Goal: Information Seeking & Learning: Learn about a topic

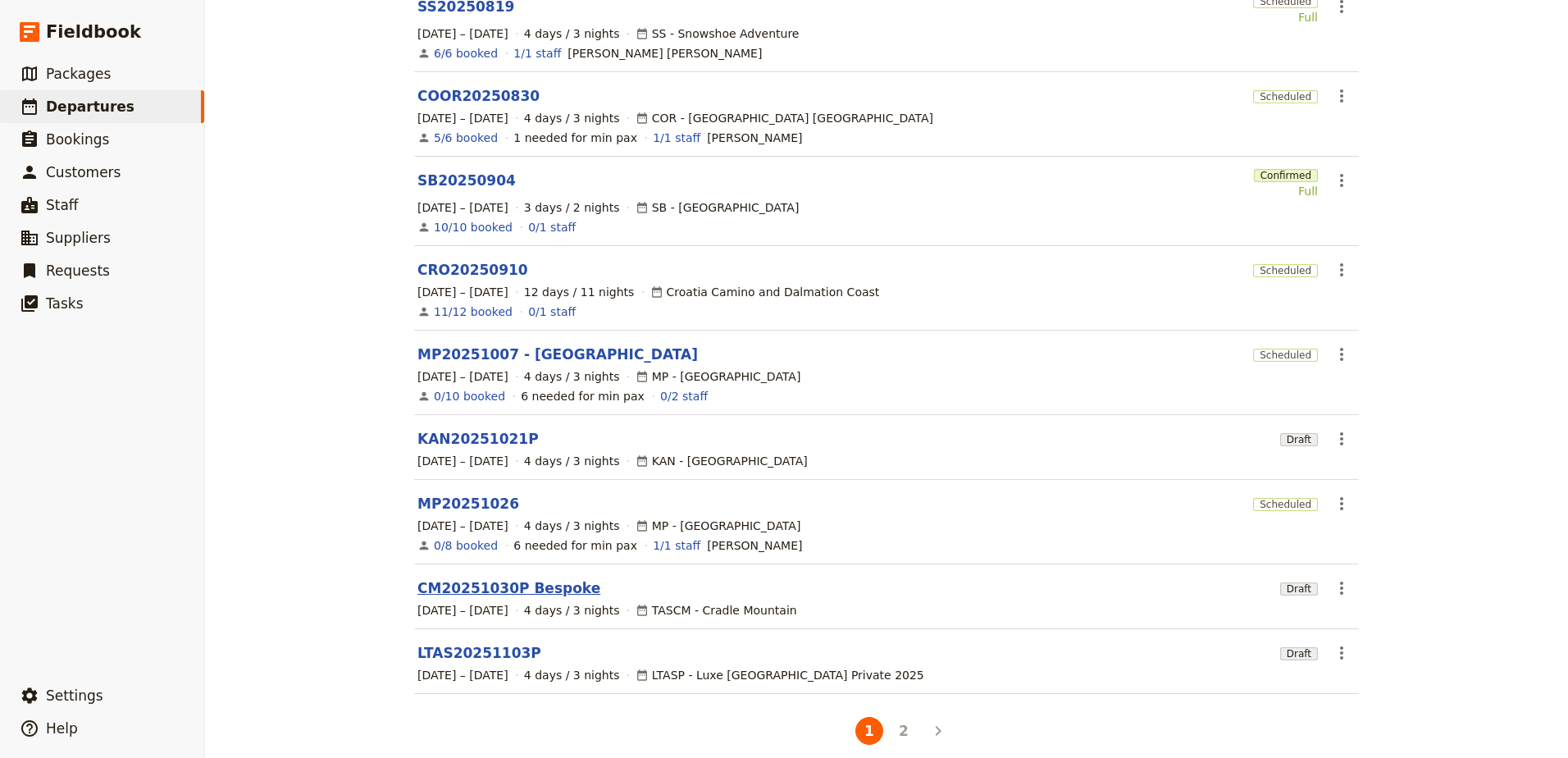
scroll to position [277, 0]
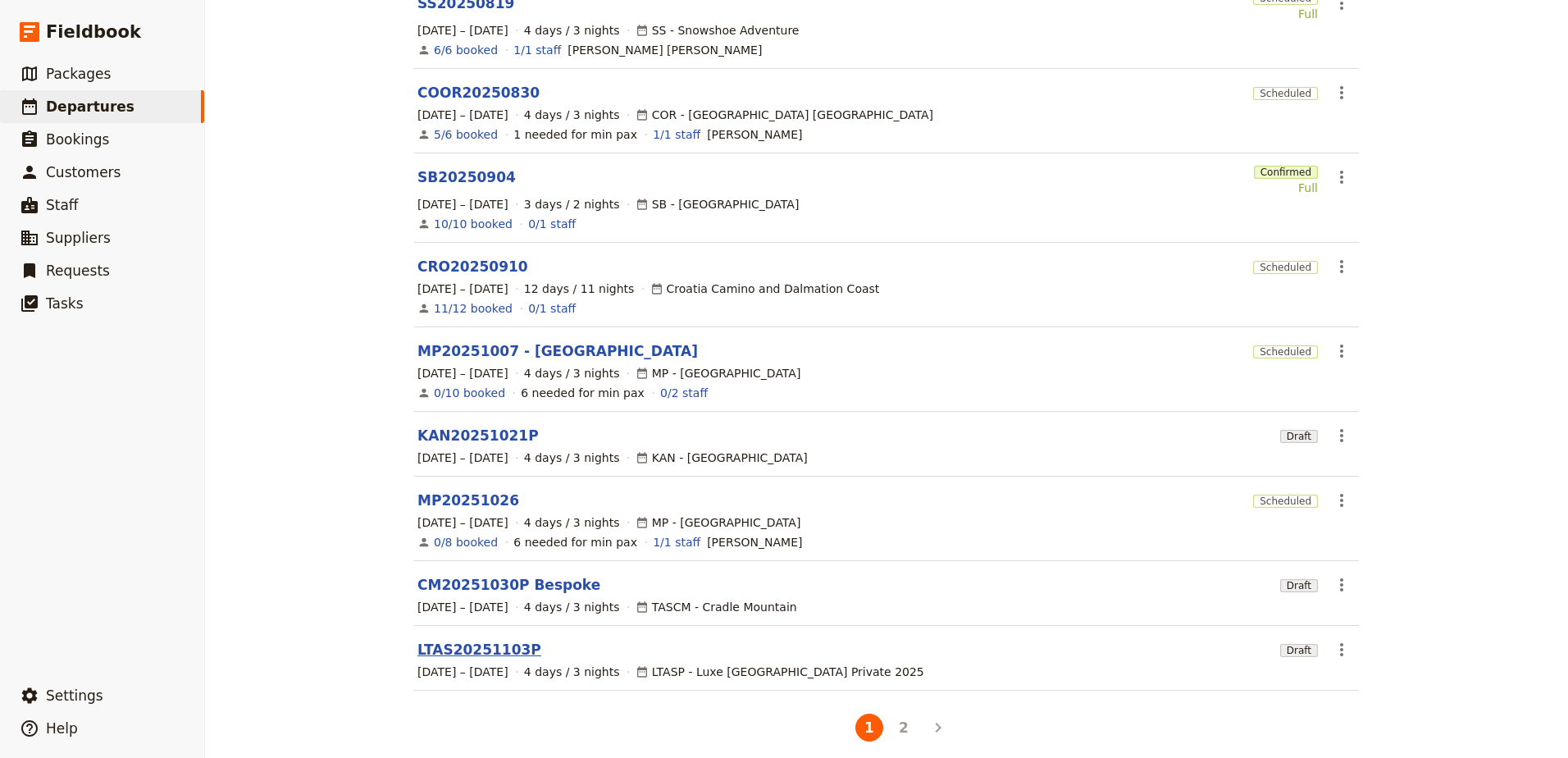
click at [480, 641] on link "LTAS20251103P" at bounding box center [479, 649] width 124 height 19
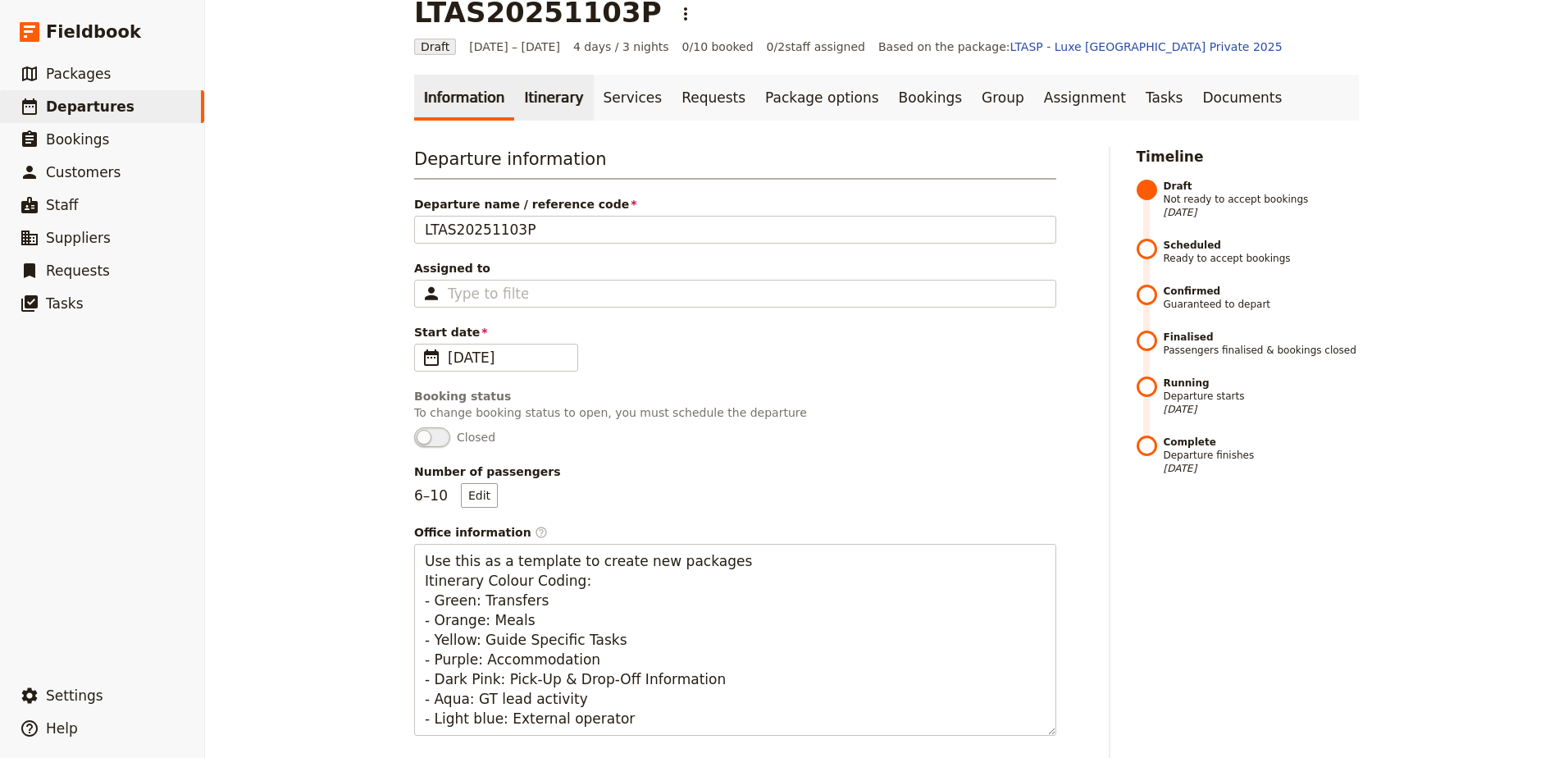
click at [525, 93] on link "Itinerary" at bounding box center [553, 97] width 79 height 46
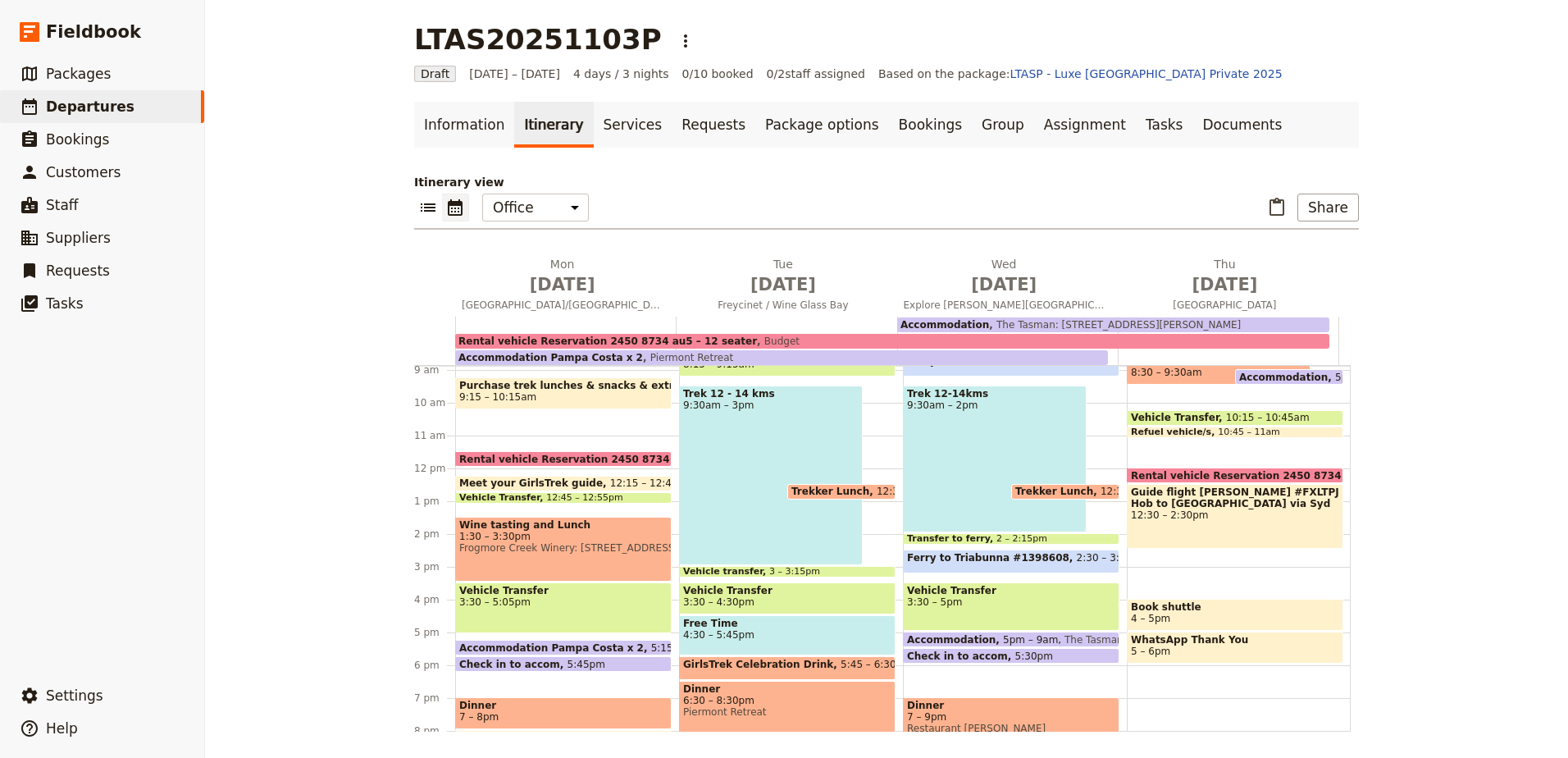
scroll to position [394, 0]
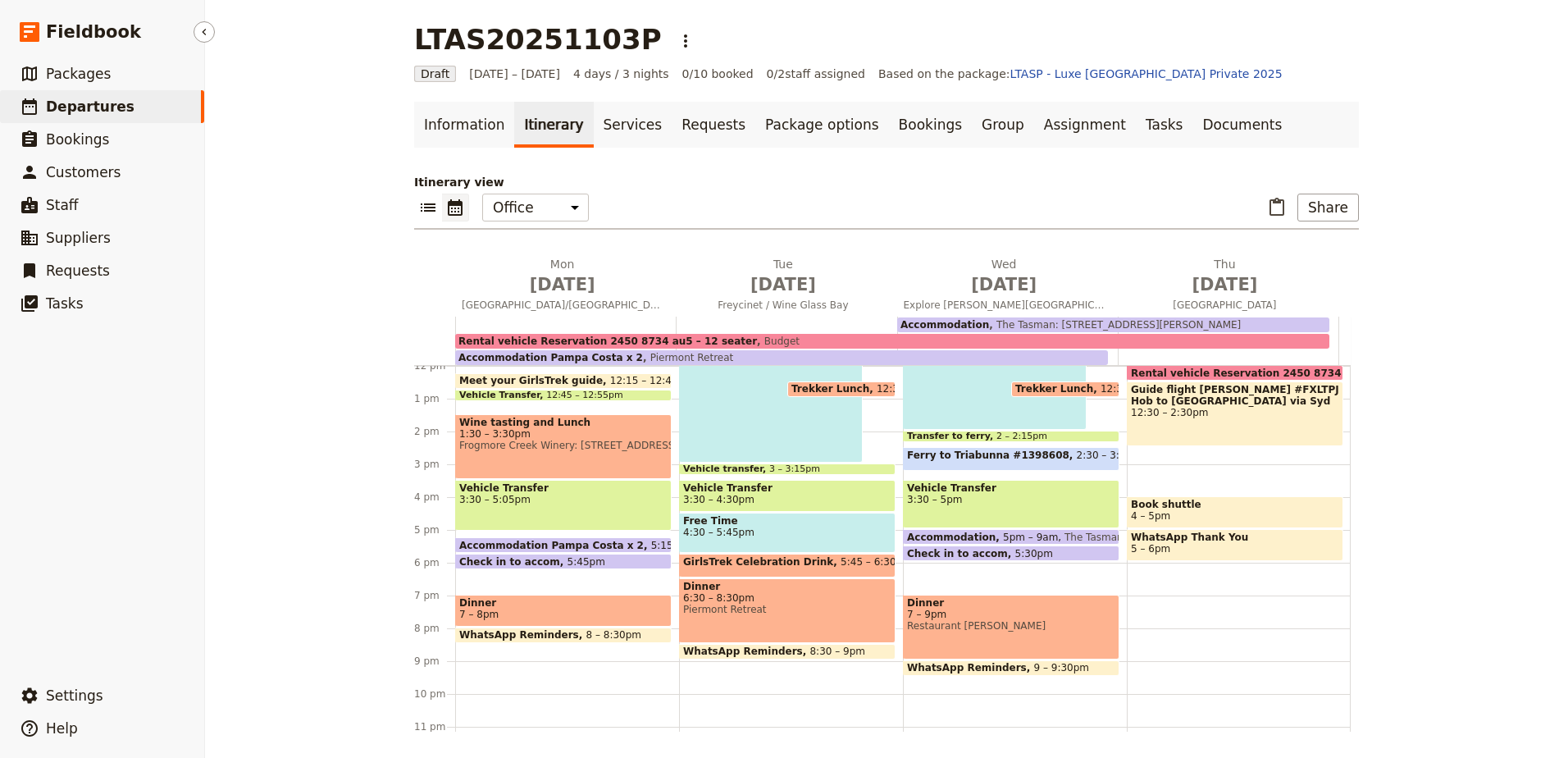
click at [135, 105] on link "​ Departures" at bounding box center [102, 107] width 205 height 33
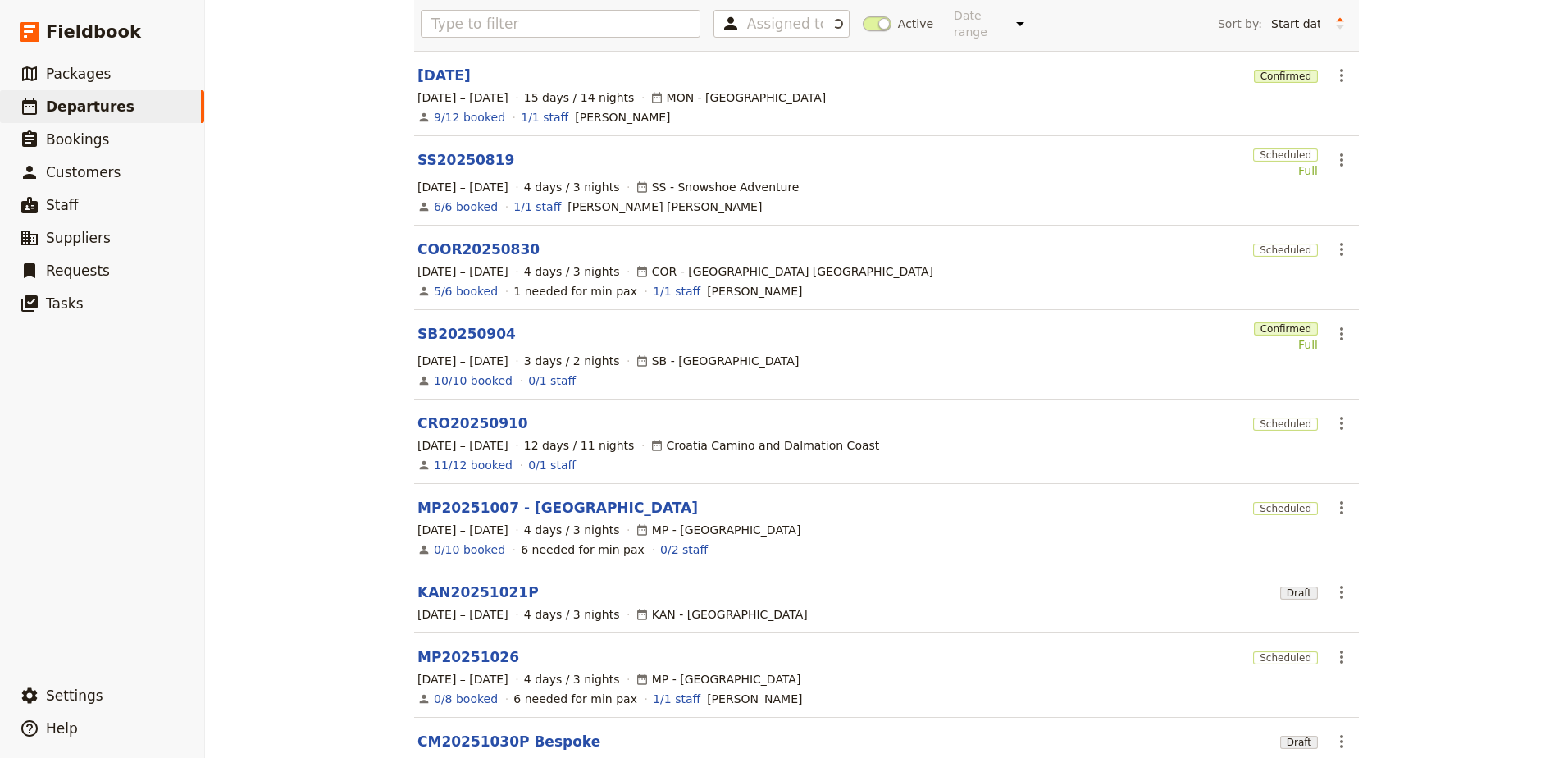
scroll to position [277, 0]
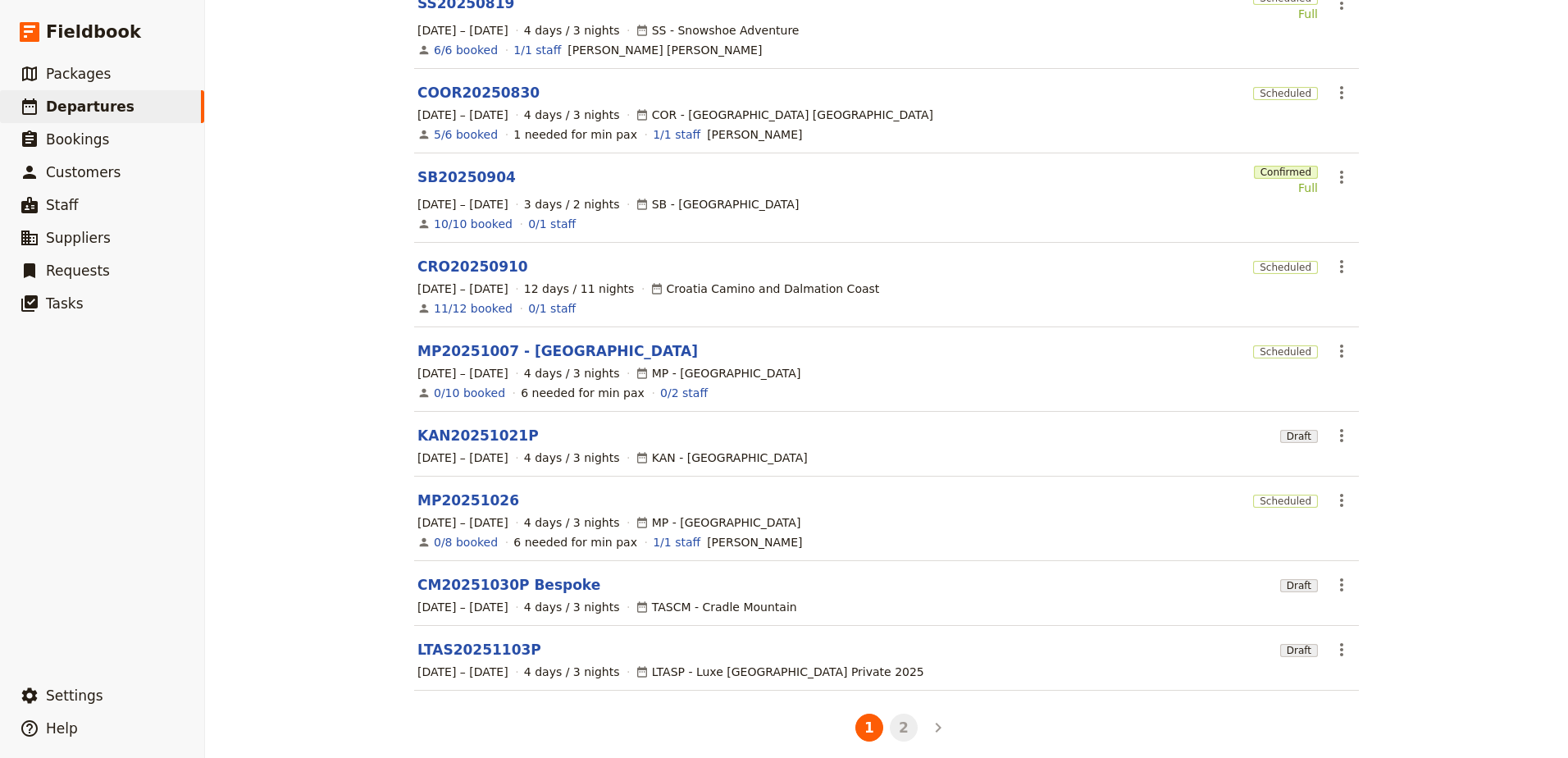
click at [899, 715] on button "2" at bounding box center [903, 728] width 28 height 28
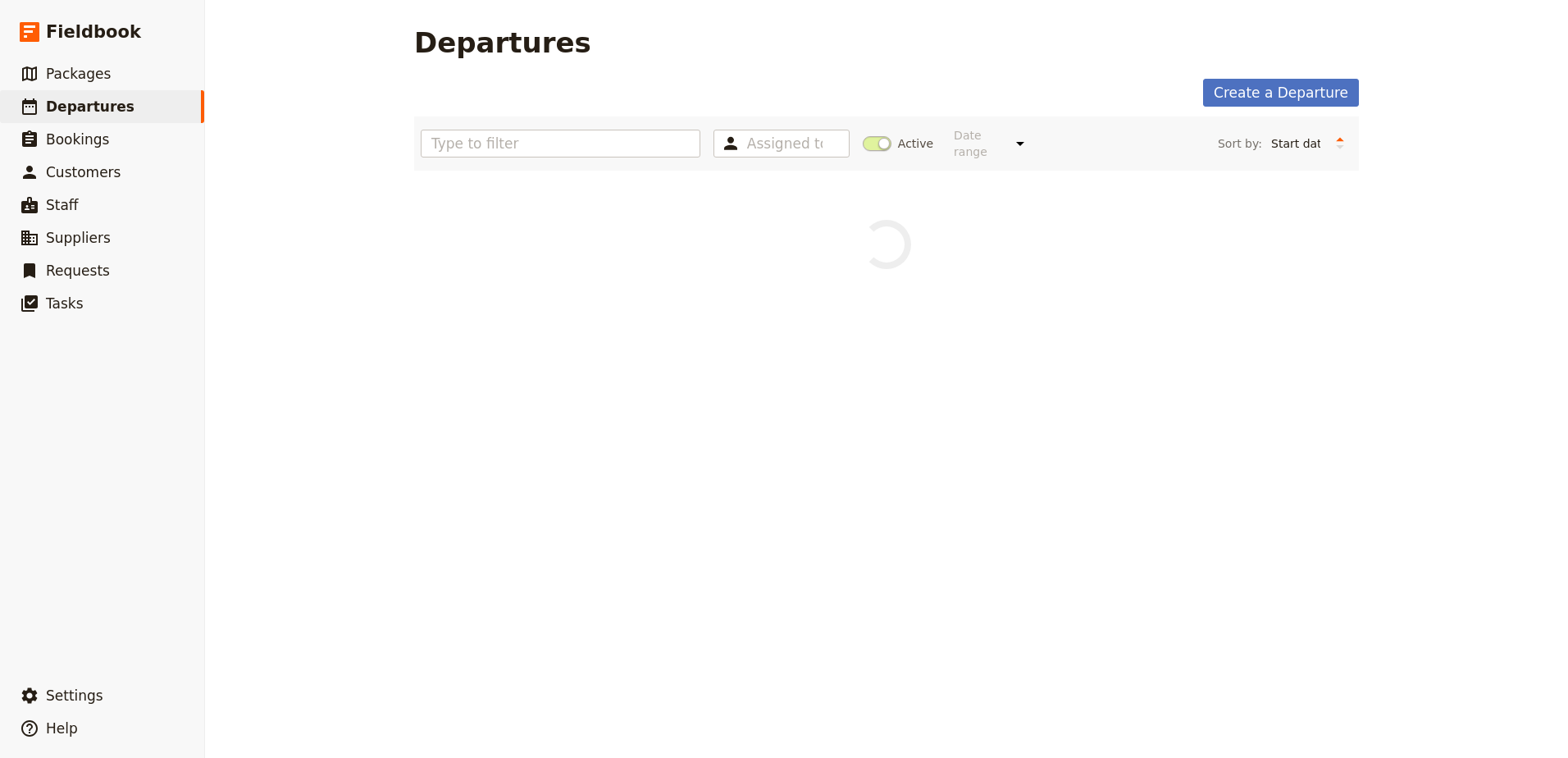
scroll to position [0, 0]
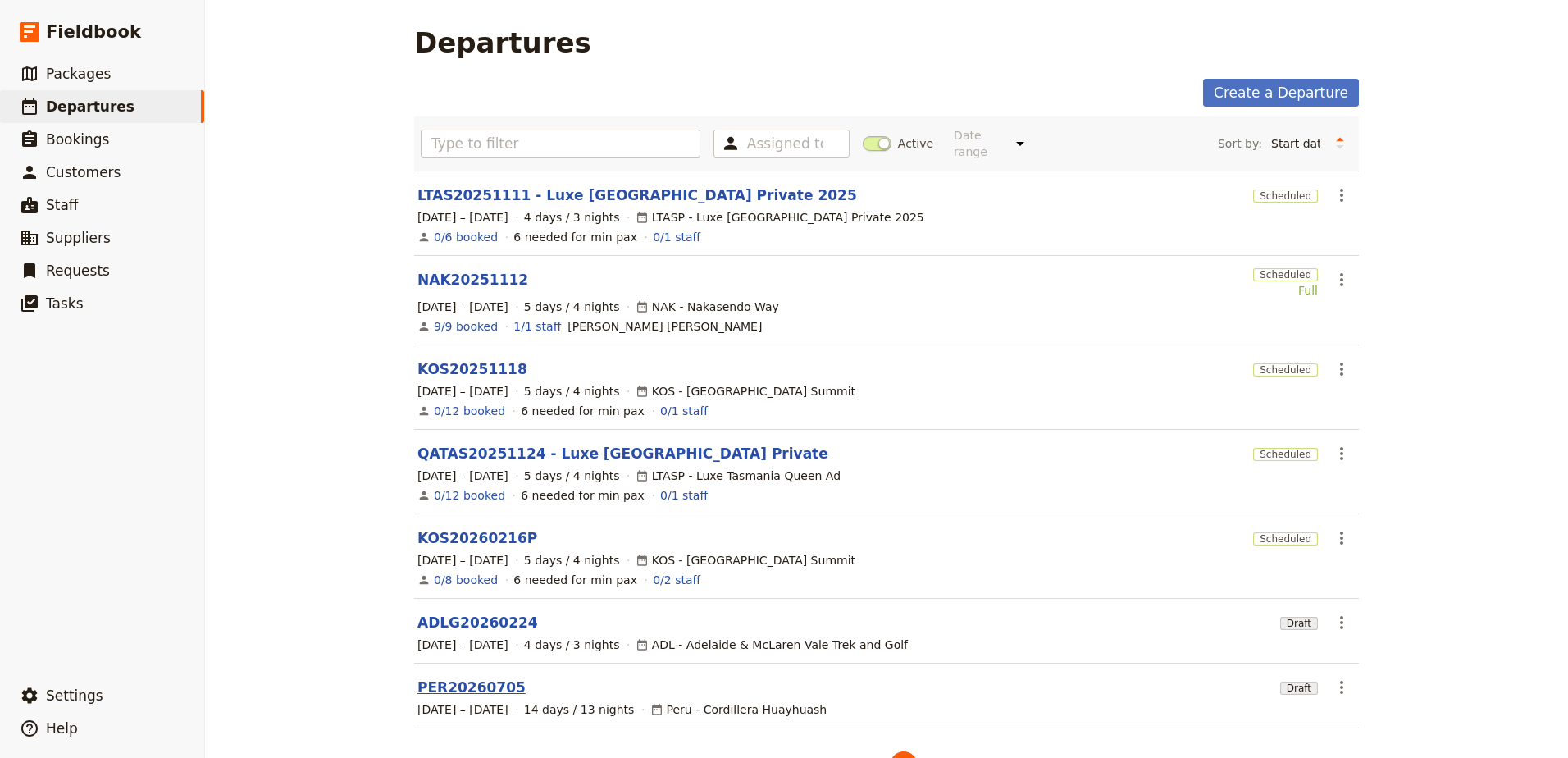
click at [459, 677] on link "PER20260705" at bounding box center [472, 687] width 109 height 19
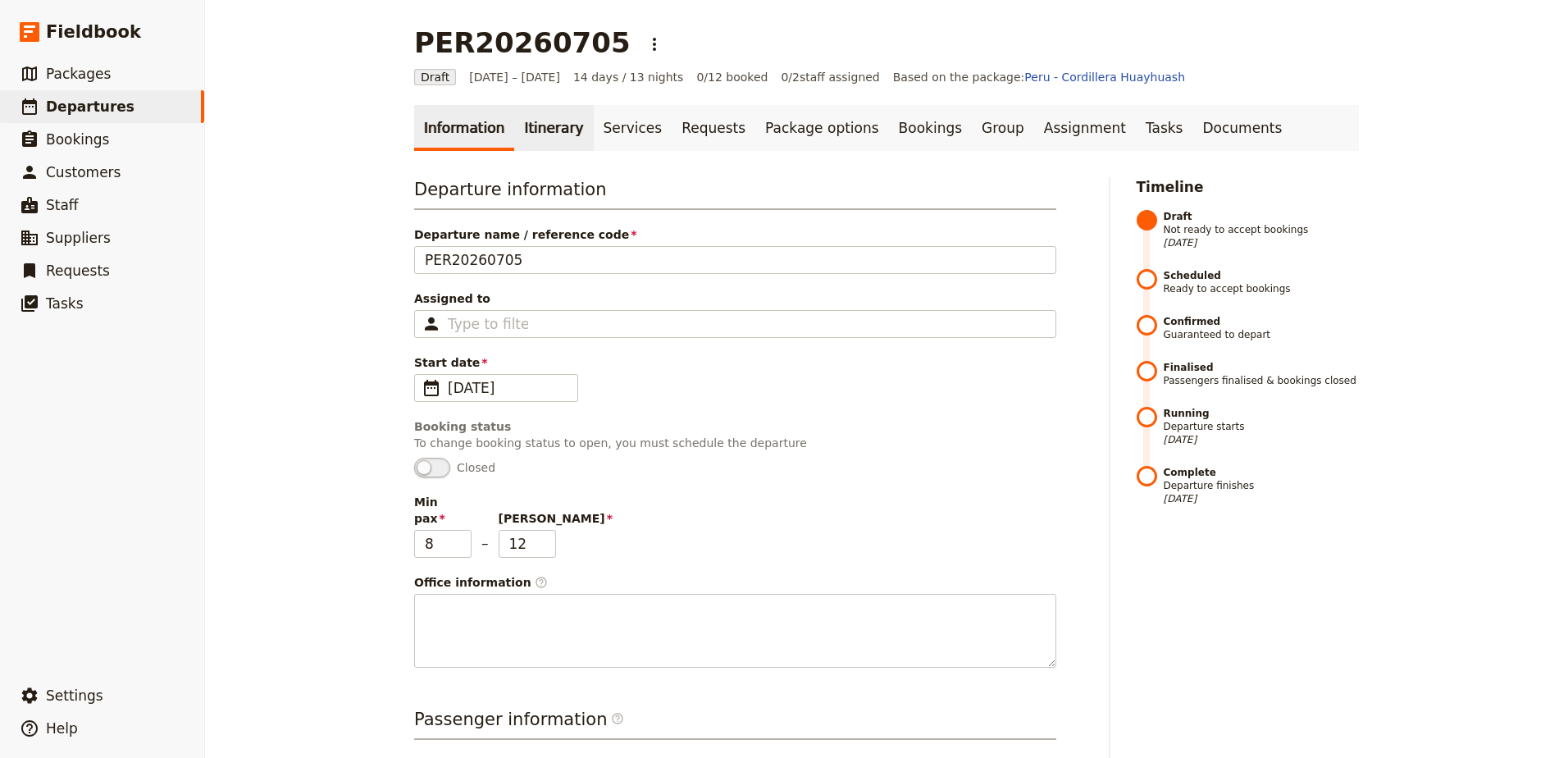
click at [541, 138] on link "Itinerary" at bounding box center [553, 127] width 79 height 46
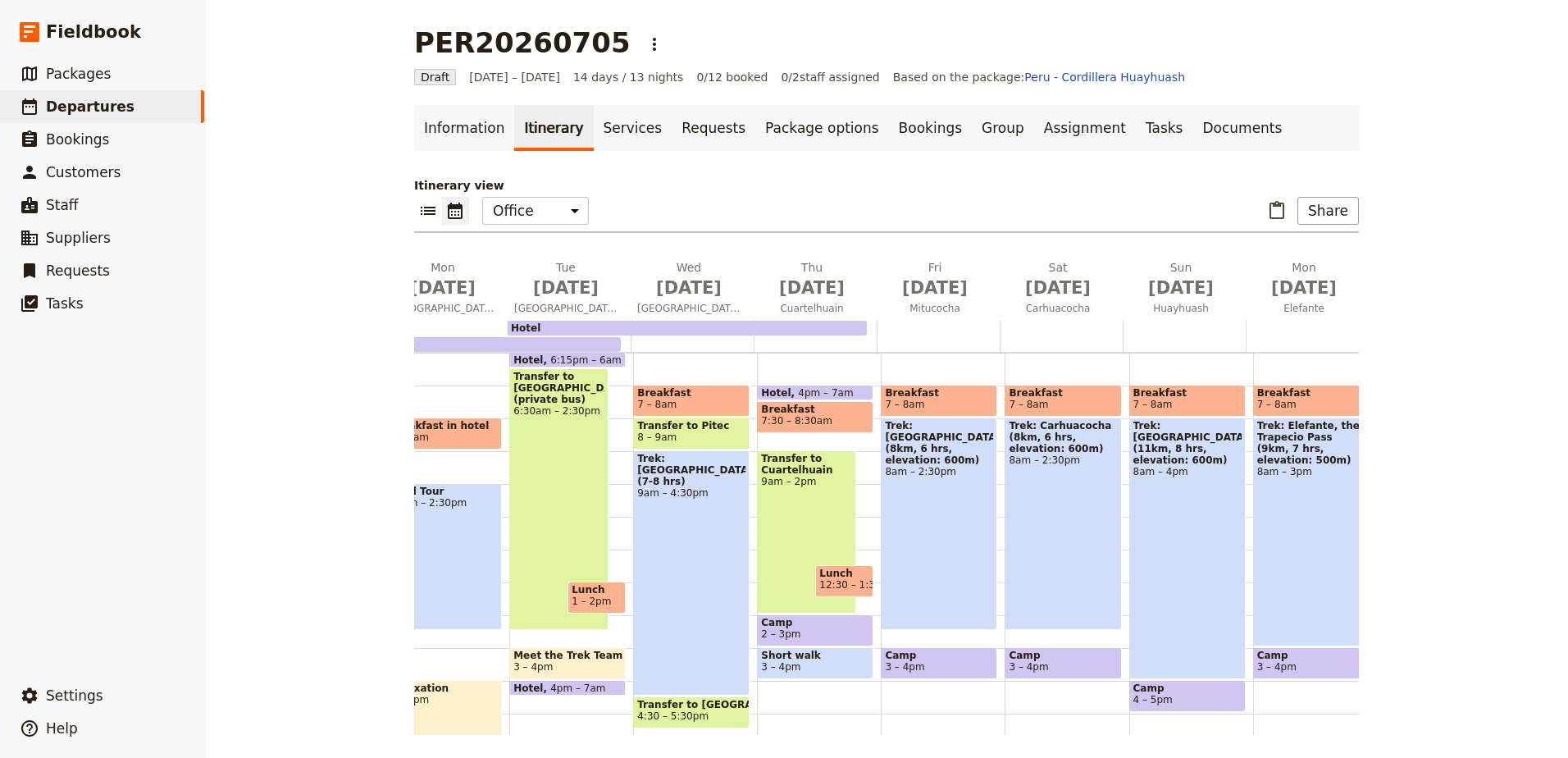
scroll to position [0, 76]
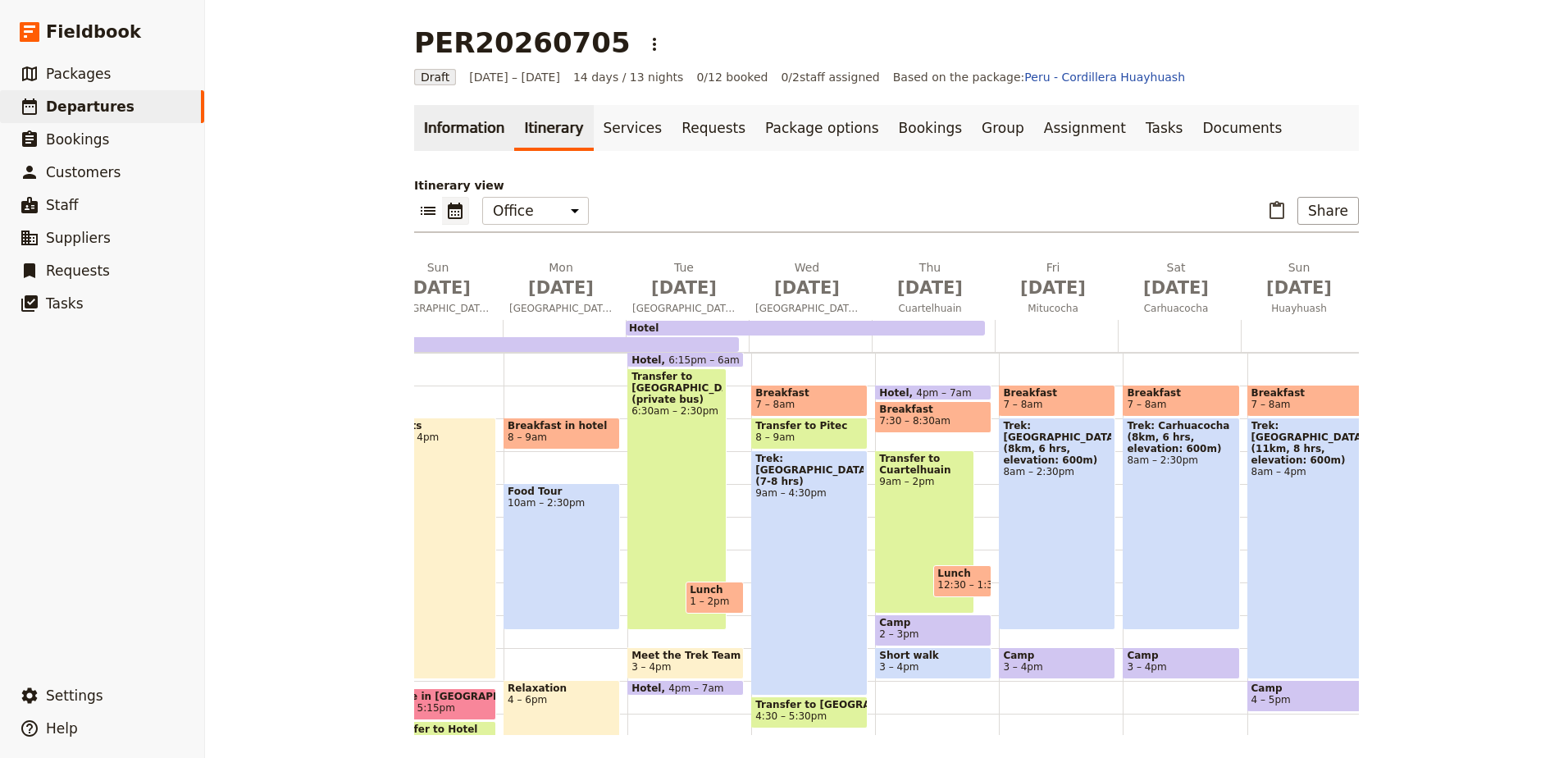
click at [474, 140] on link "Information" at bounding box center [464, 127] width 100 height 46
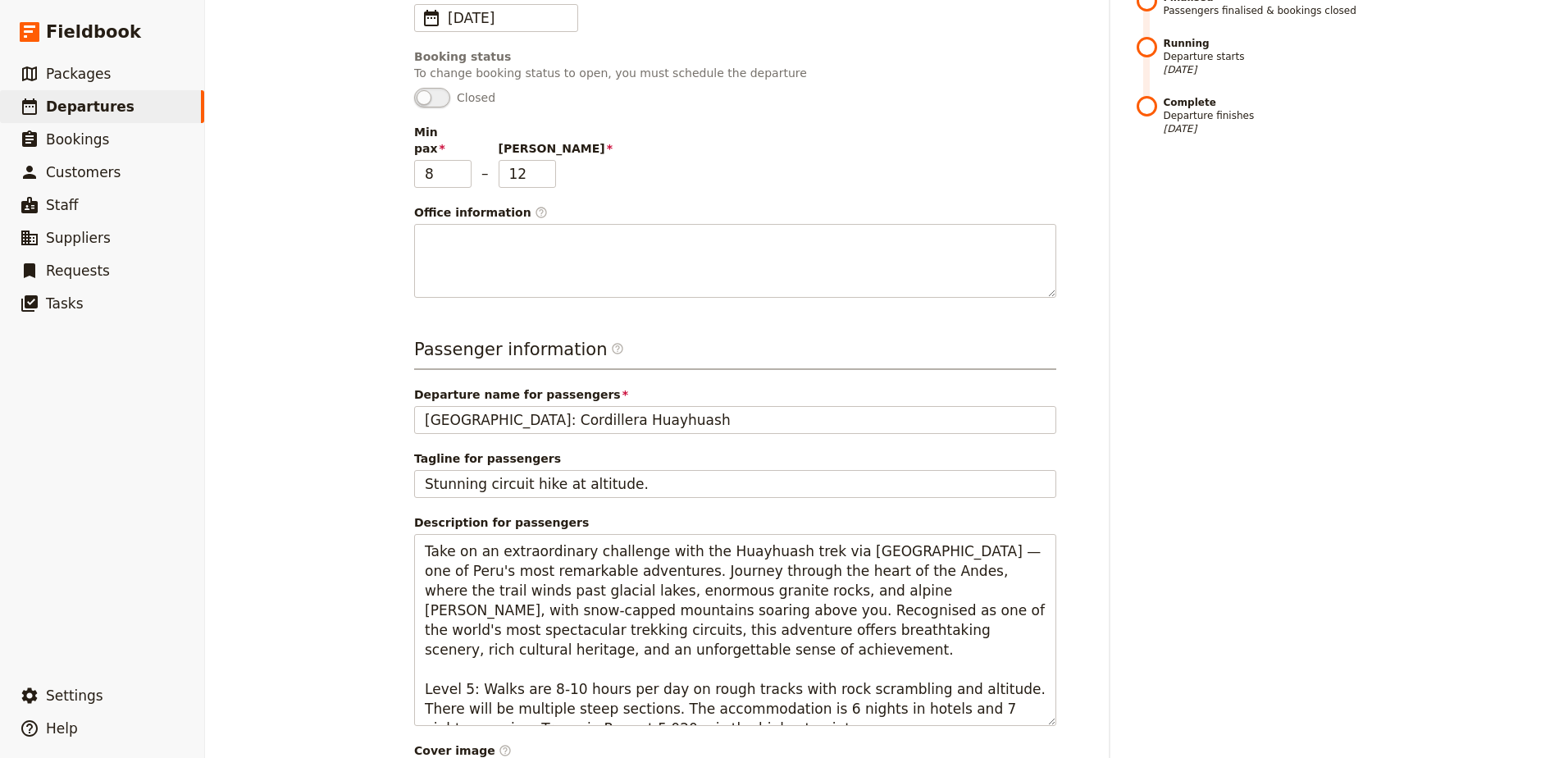
scroll to position [492, 0]
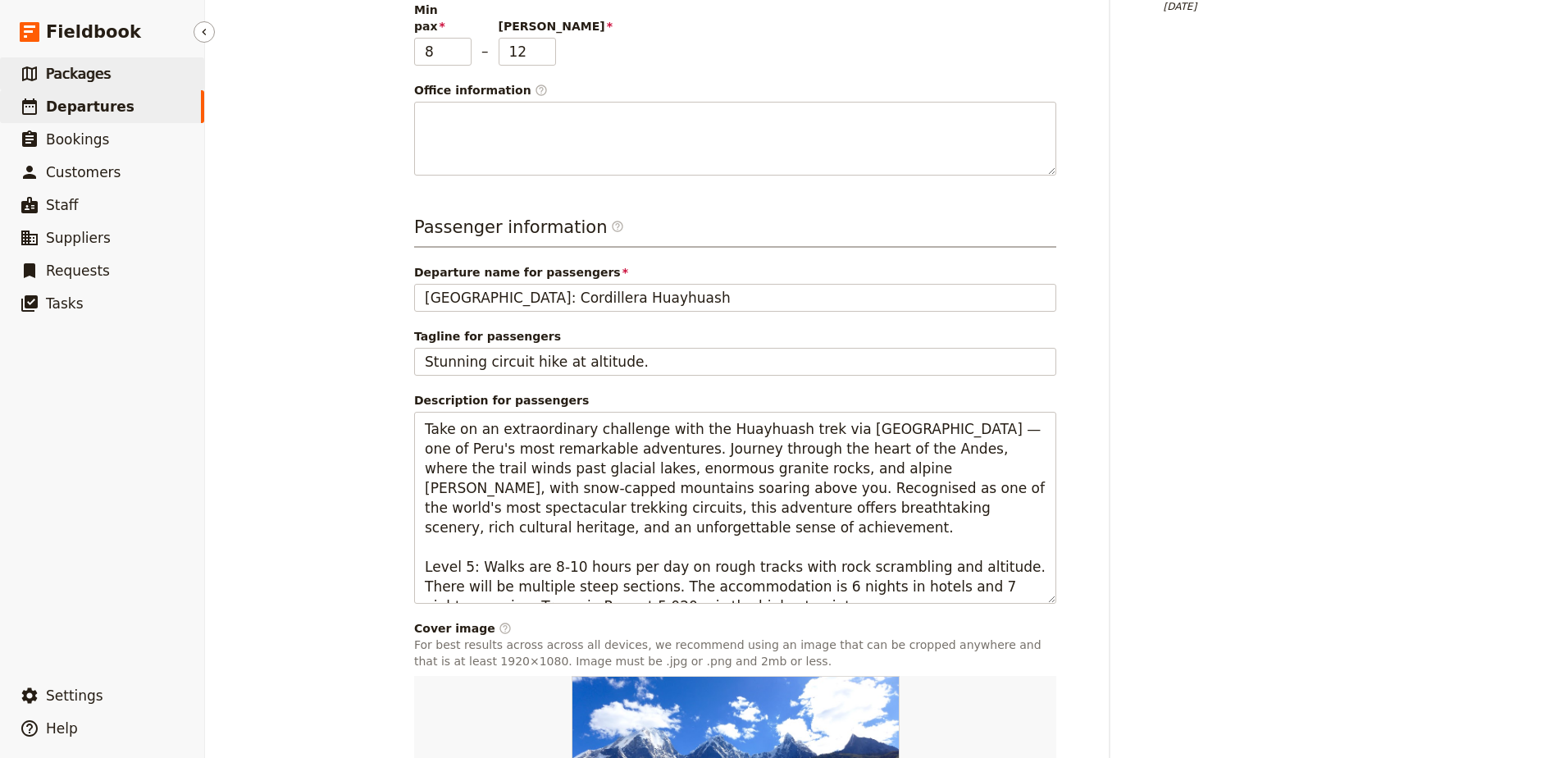
click at [121, 71] on link "​ Packages" at bounding box center [102, 74] width 205 height 33
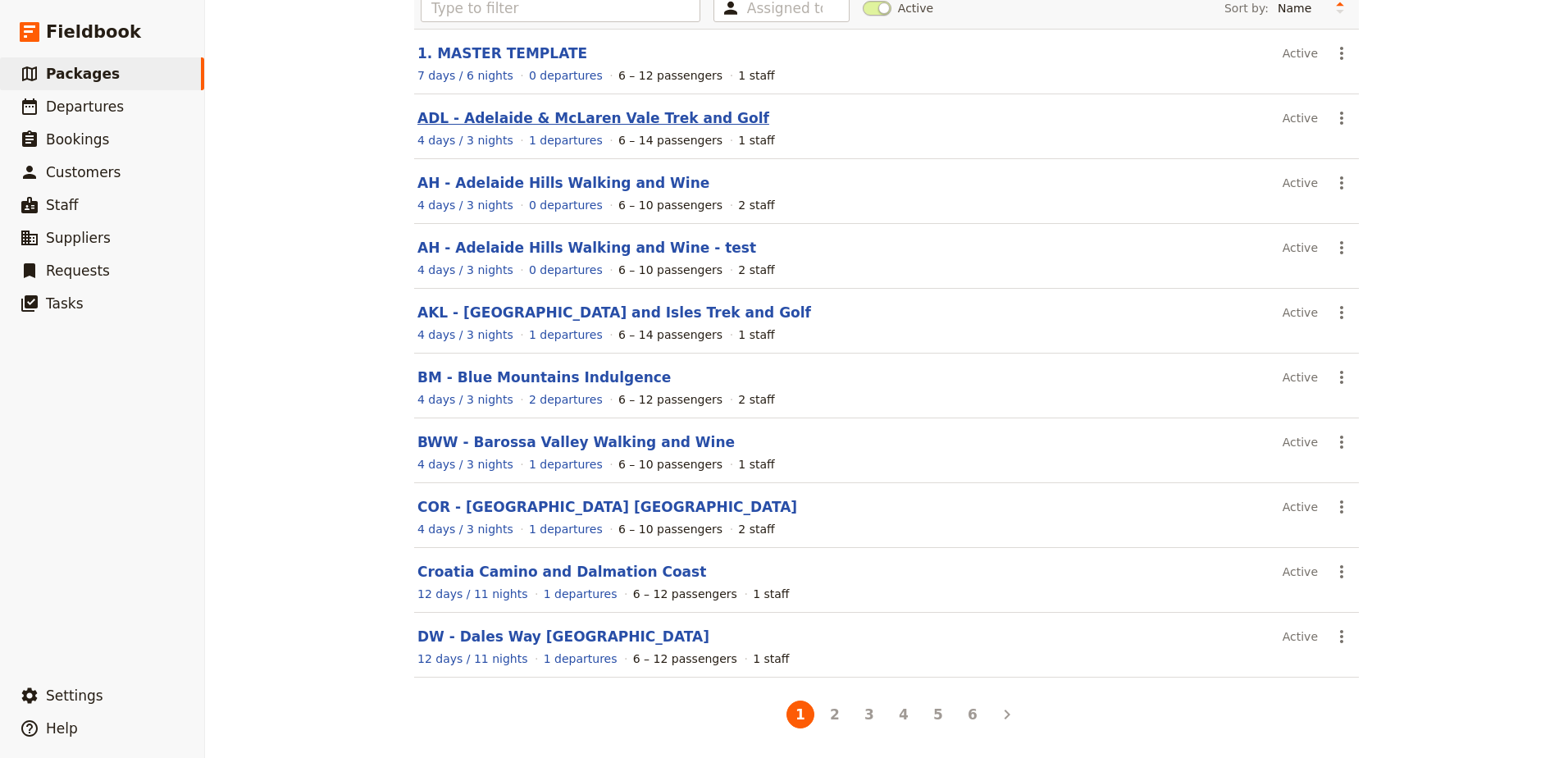
click at [576, 124] on link "ADL - Adelaide & McLaren Vale Trek and Golf" at bounding box center [593, 117] width 352 height 16
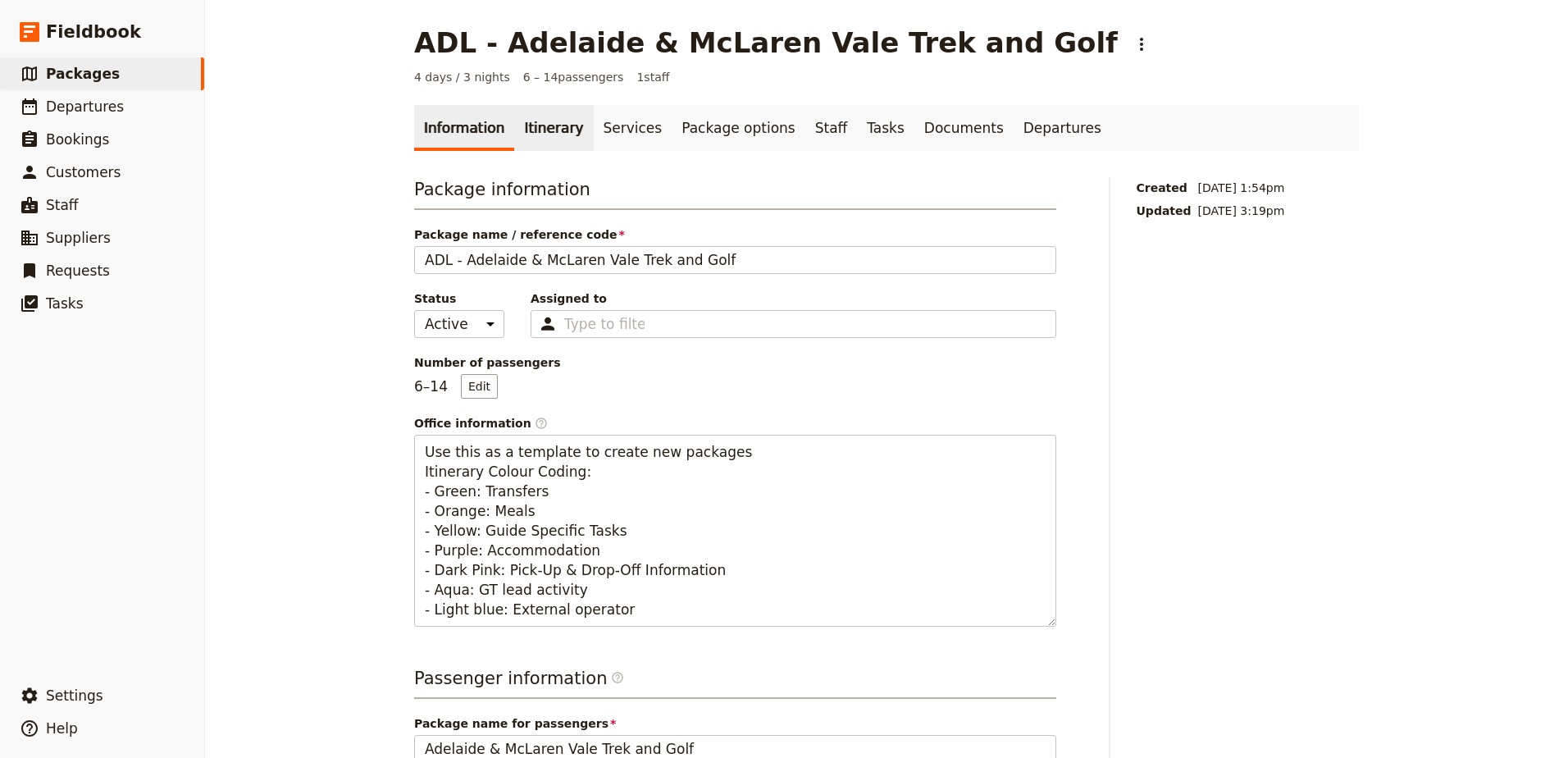
click at [532, 141] on link "Itinerary" at bounding box center [553, 127] width 79 height 46
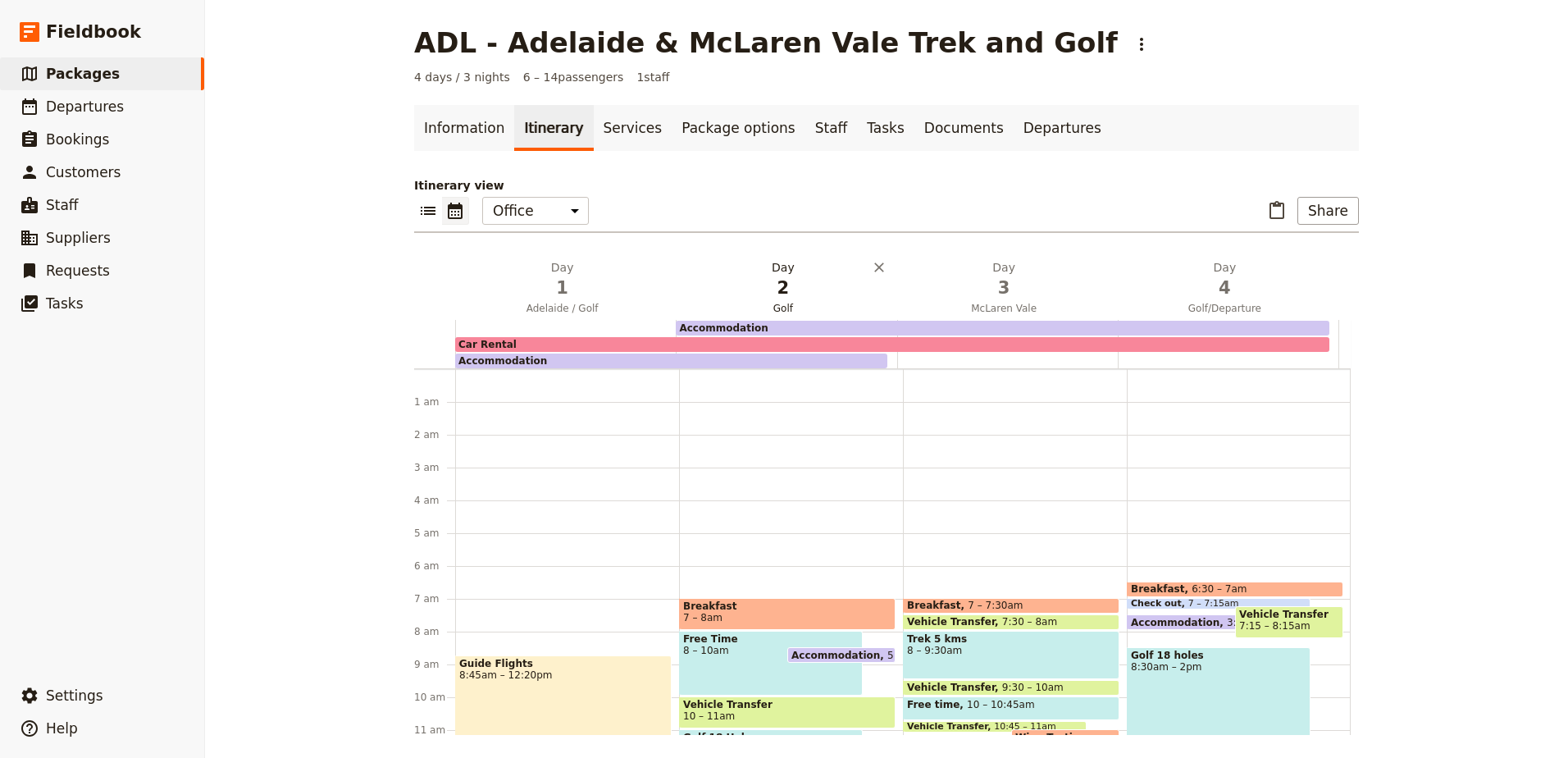
scroll to position [197, 0]
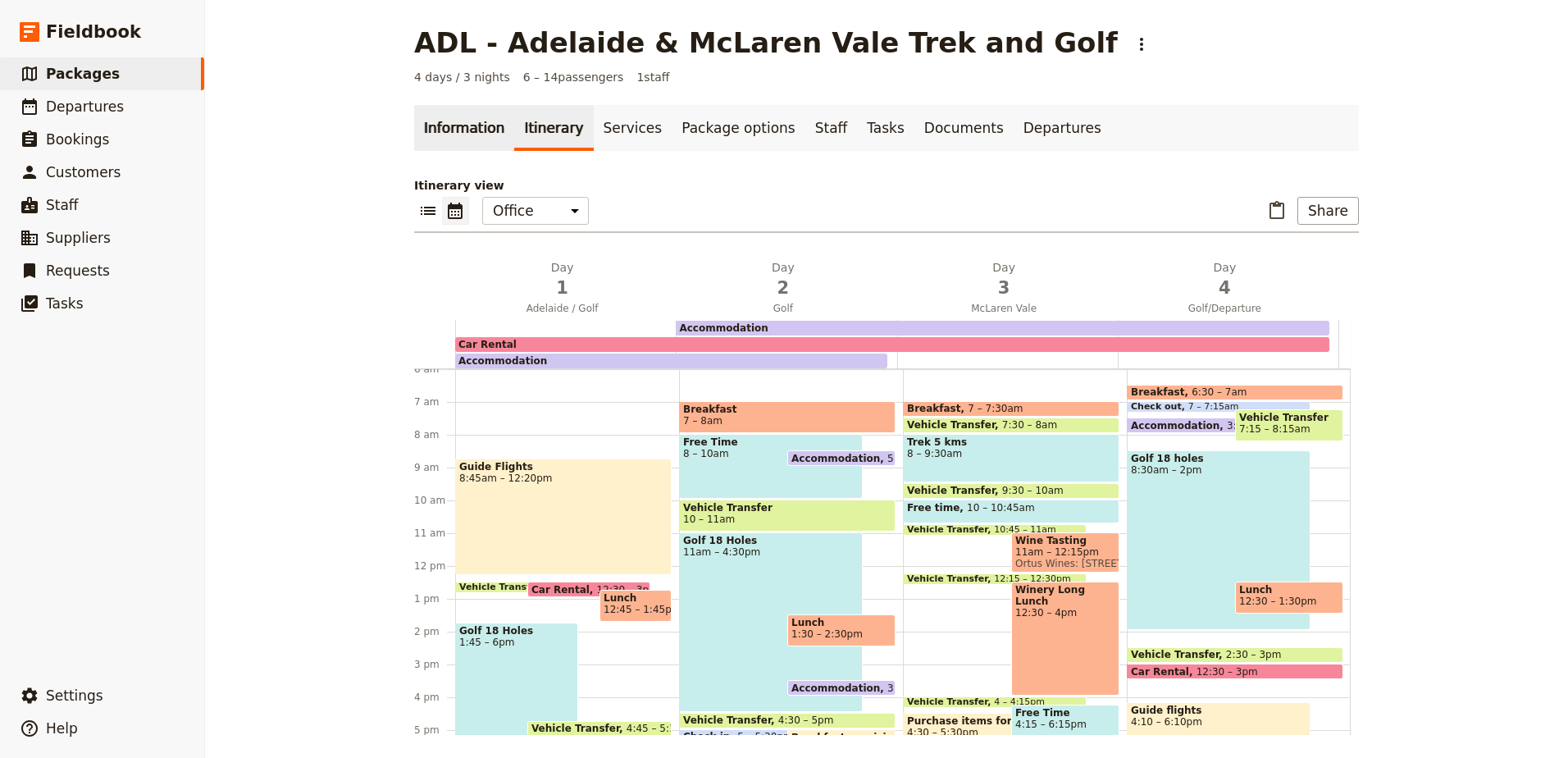
click at [426, 113] on link "Information" at bounding box center [464, 127] width 100 height 46
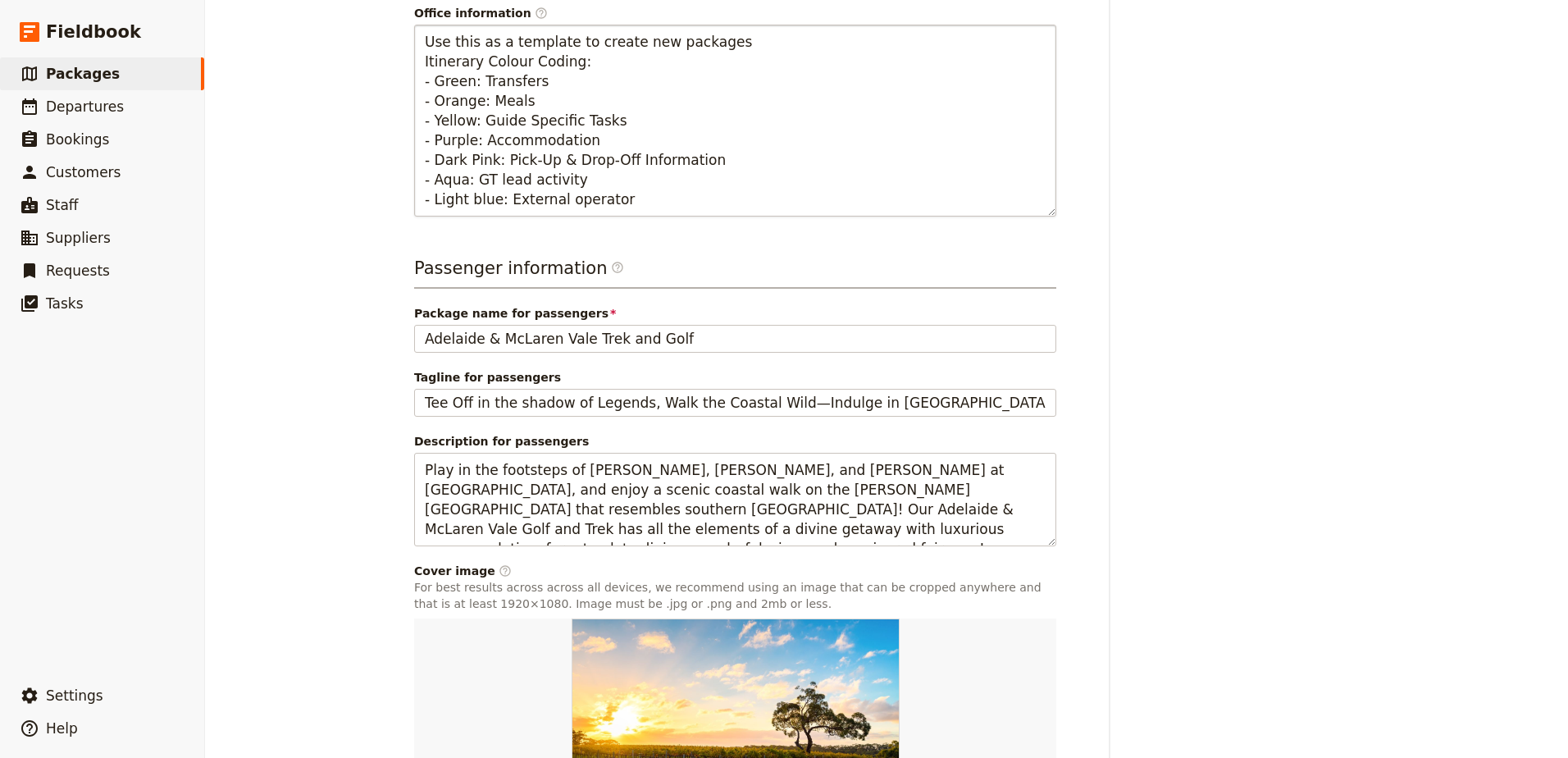
scroll to position [582, 0]
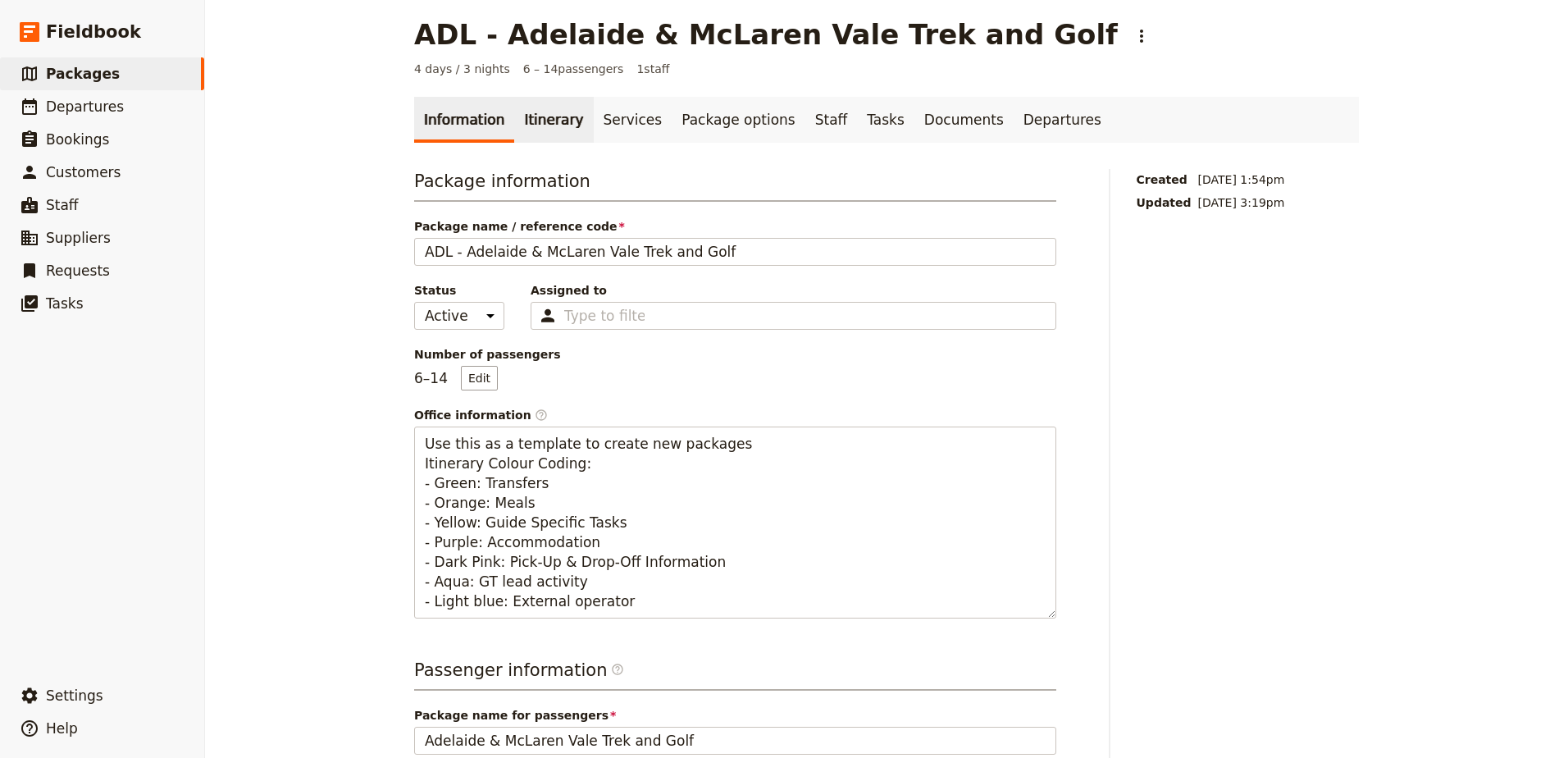
click at [542, 120] on link "Itinerary" at bounding box center [553, 119] width 79 height 46
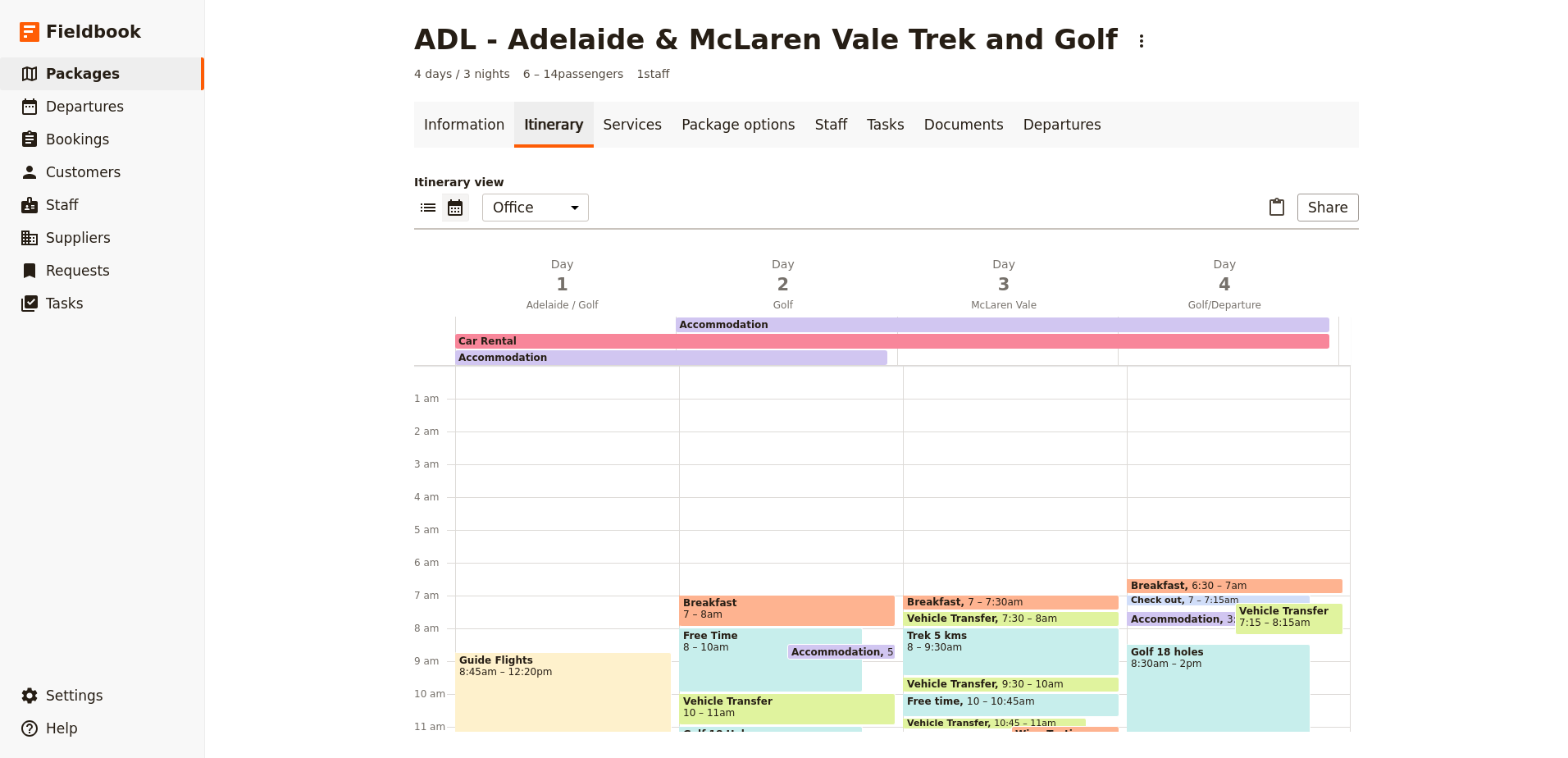
scroll to position [197, 0]
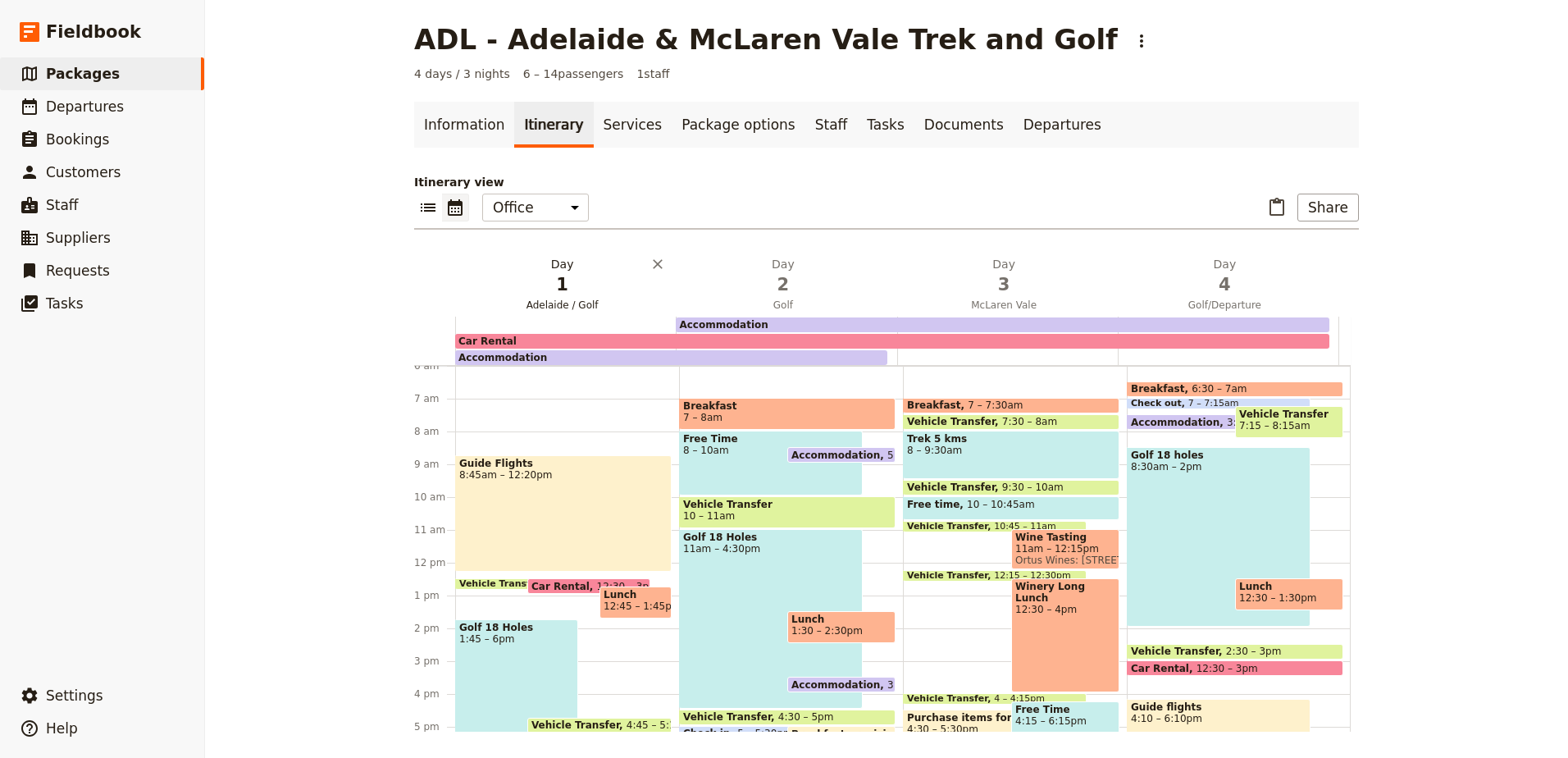
click at [571, 299] on span "Adelaide / Golf" at bounding box center [562, 306] width 214 height 14
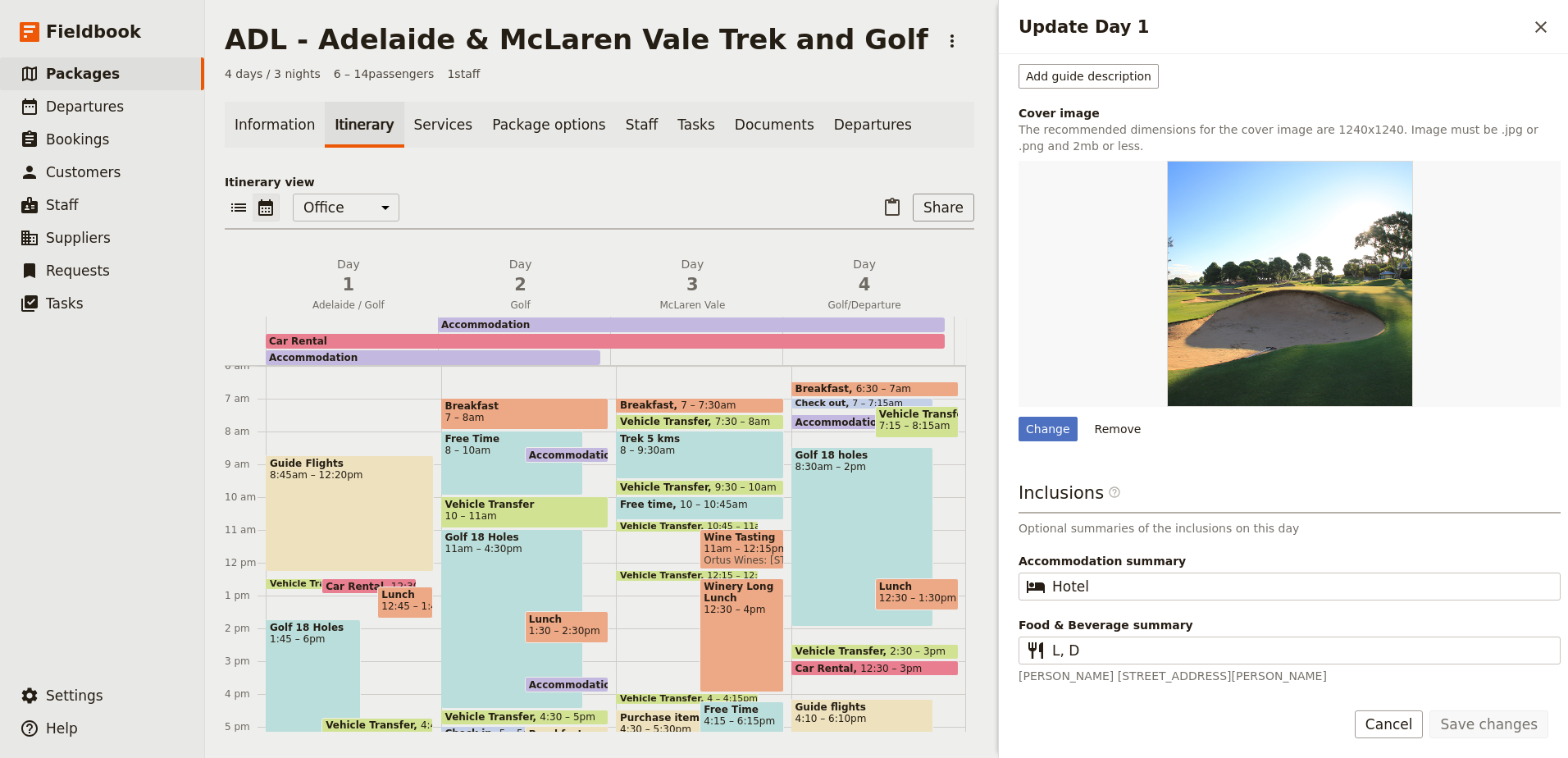
scroll to position [969, 0]
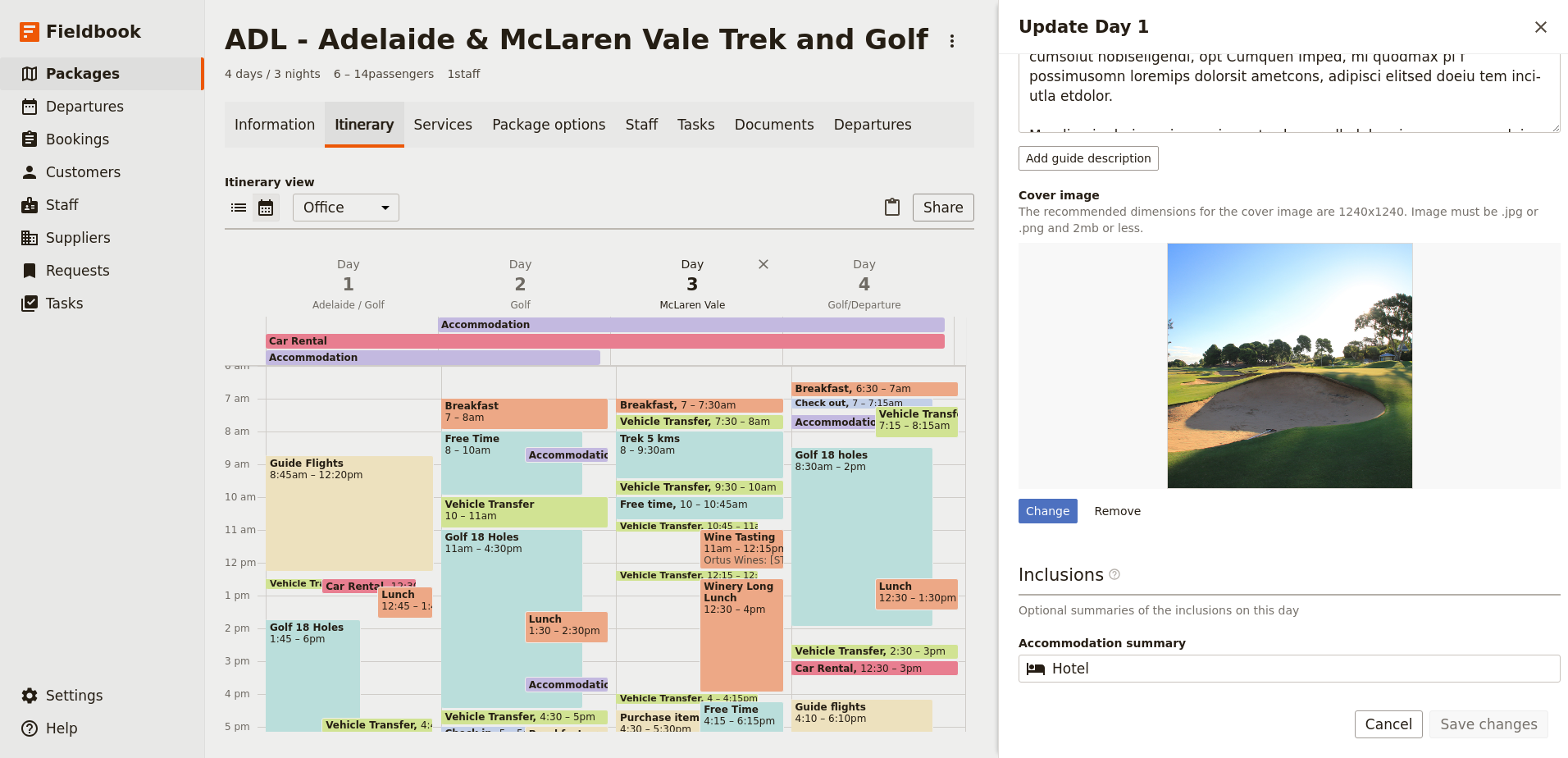
click at [709, 292] on span "3" at bounding box center [693, 284] width 152 height 24
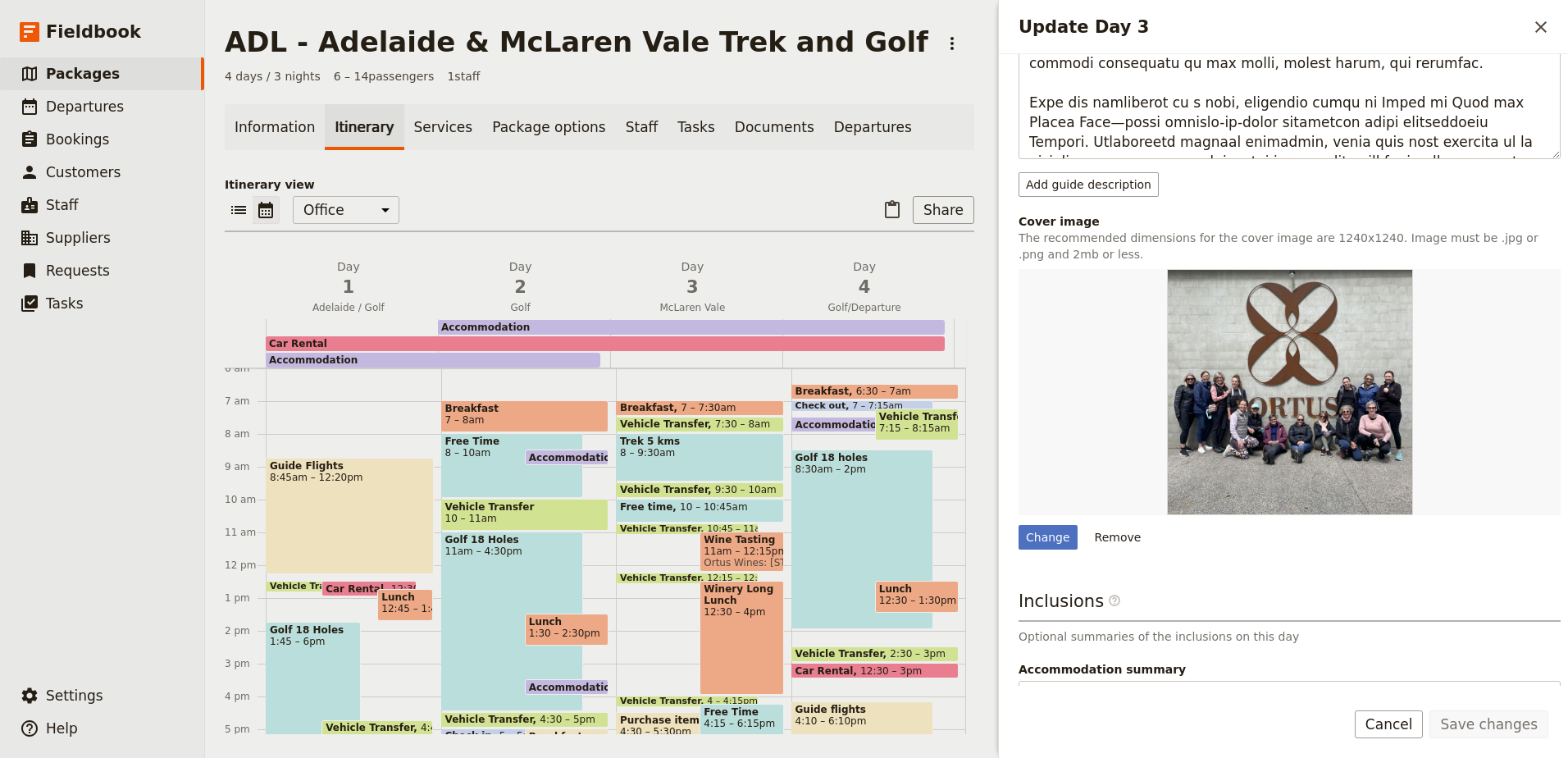
scroll to position [0, 0]
click at [863, 295] on span "4" at bounding box center [864, 287] width 152 height 24
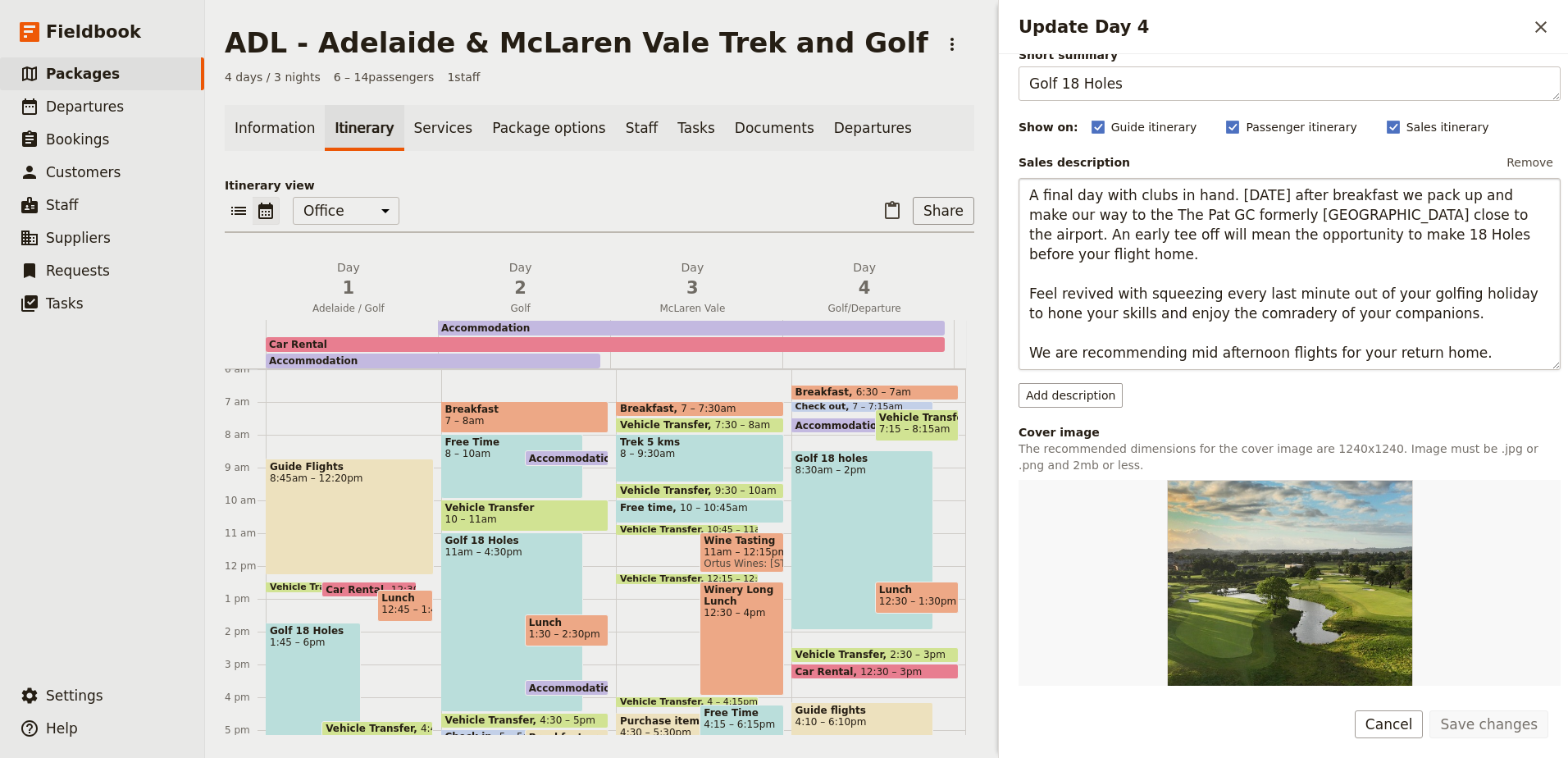
scroll to position [247, 0]
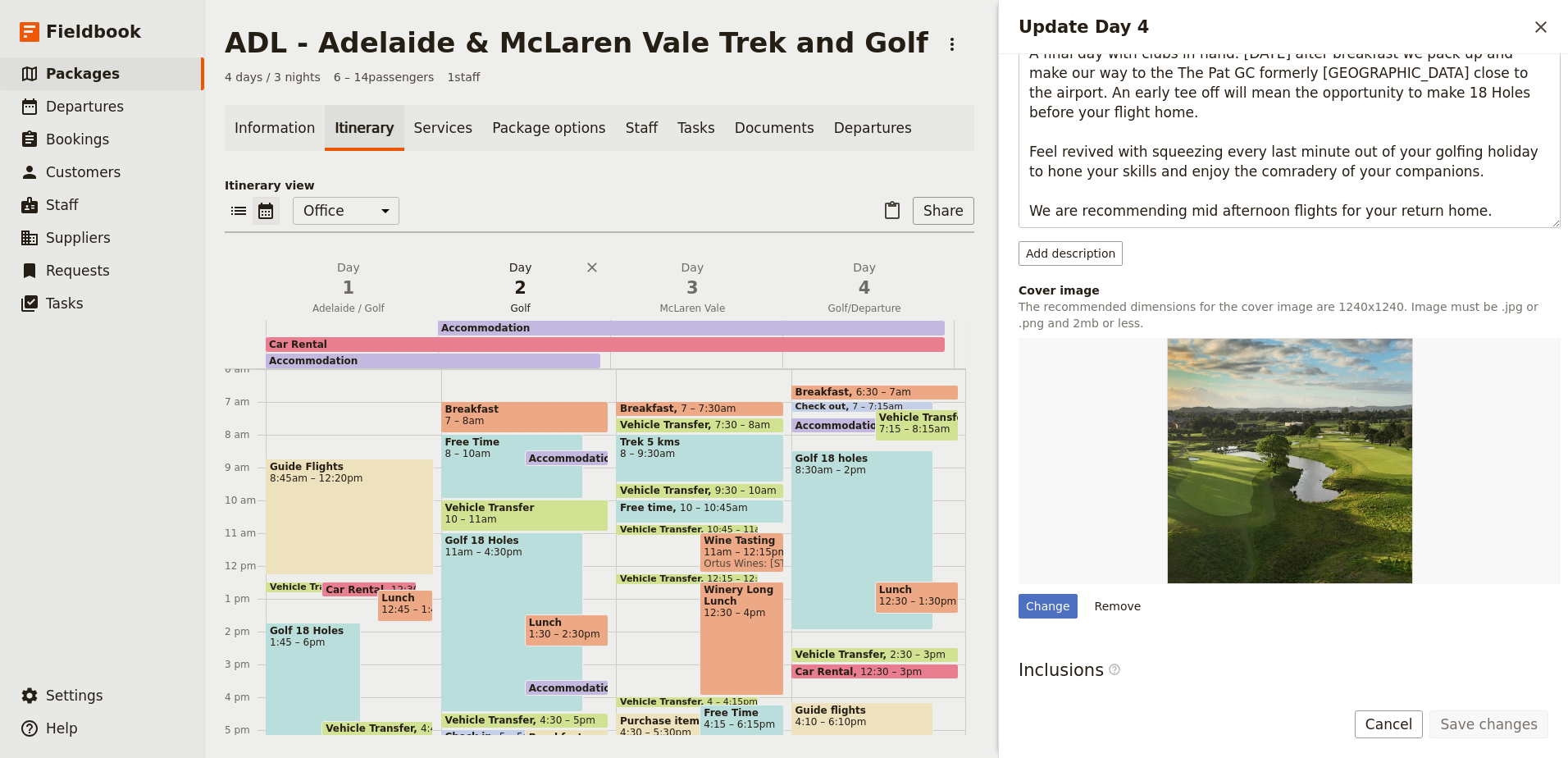
click at [505, 304] on span "Golf" at bounding box center [520, 309] width 166 height 14
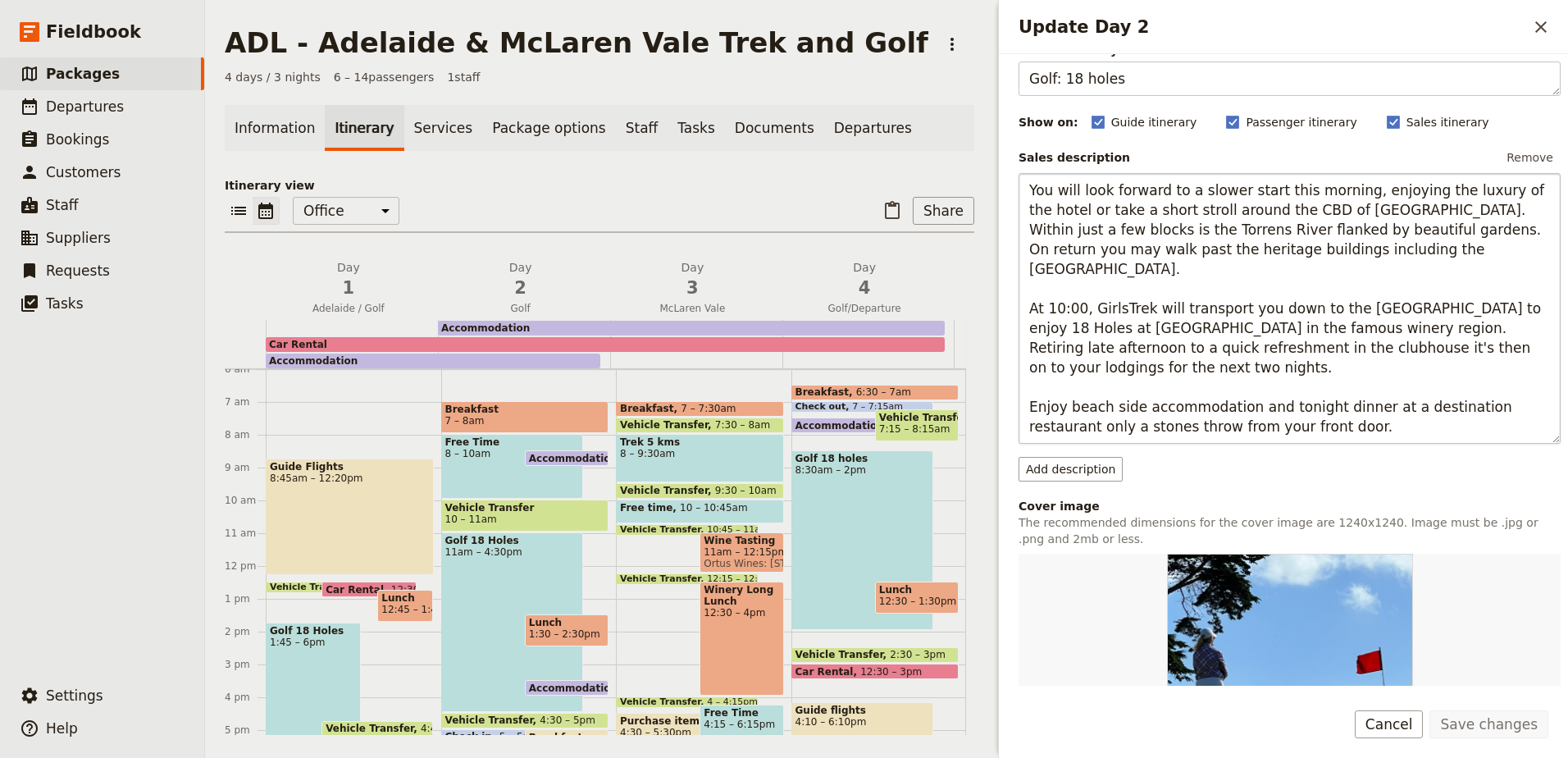
scroll to position [82, 0]
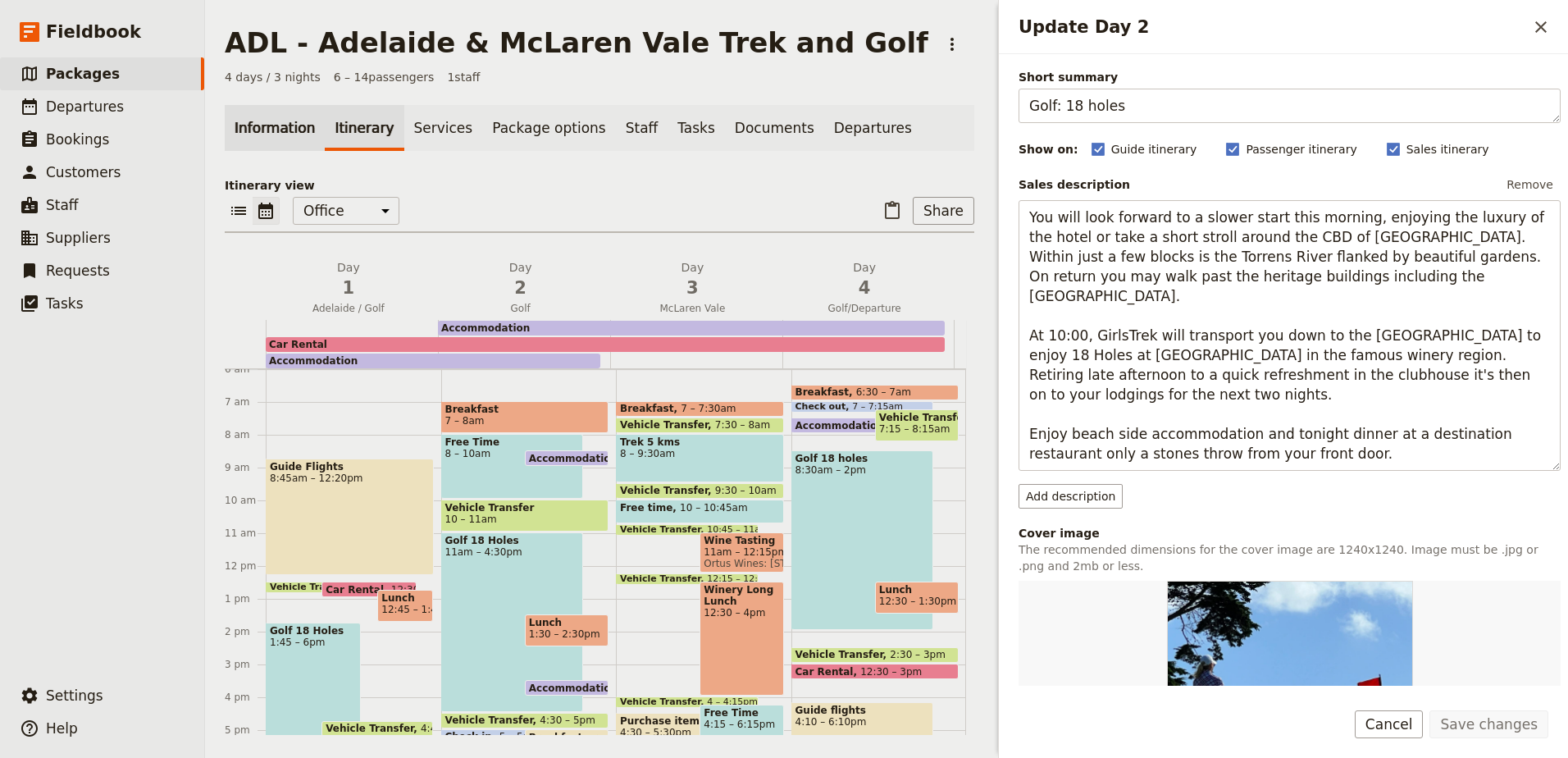
click at [294, 135] on link "Information" at bounding box center [275, 127] width 100 height 46
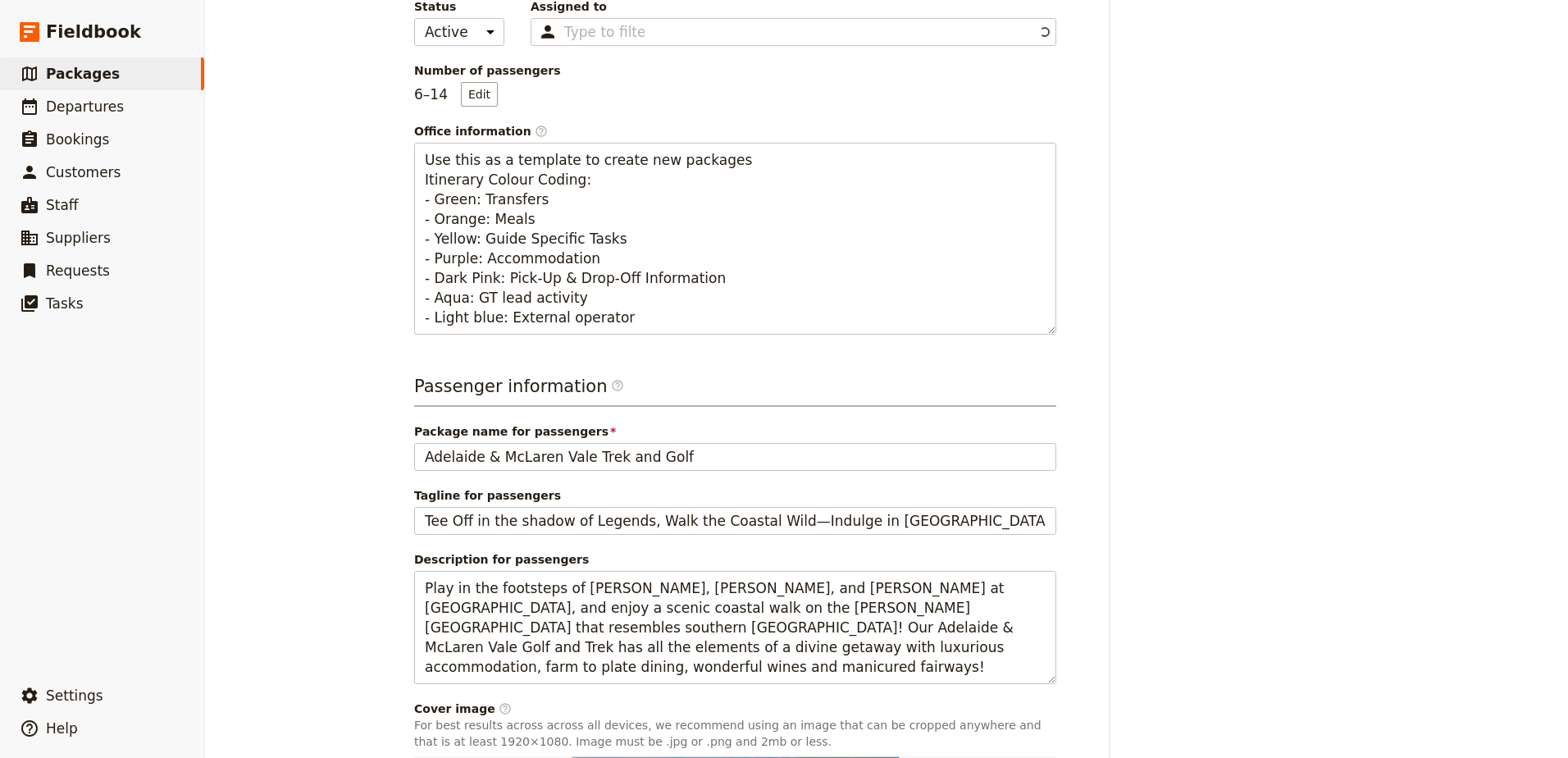
scroll to position [575, 0]
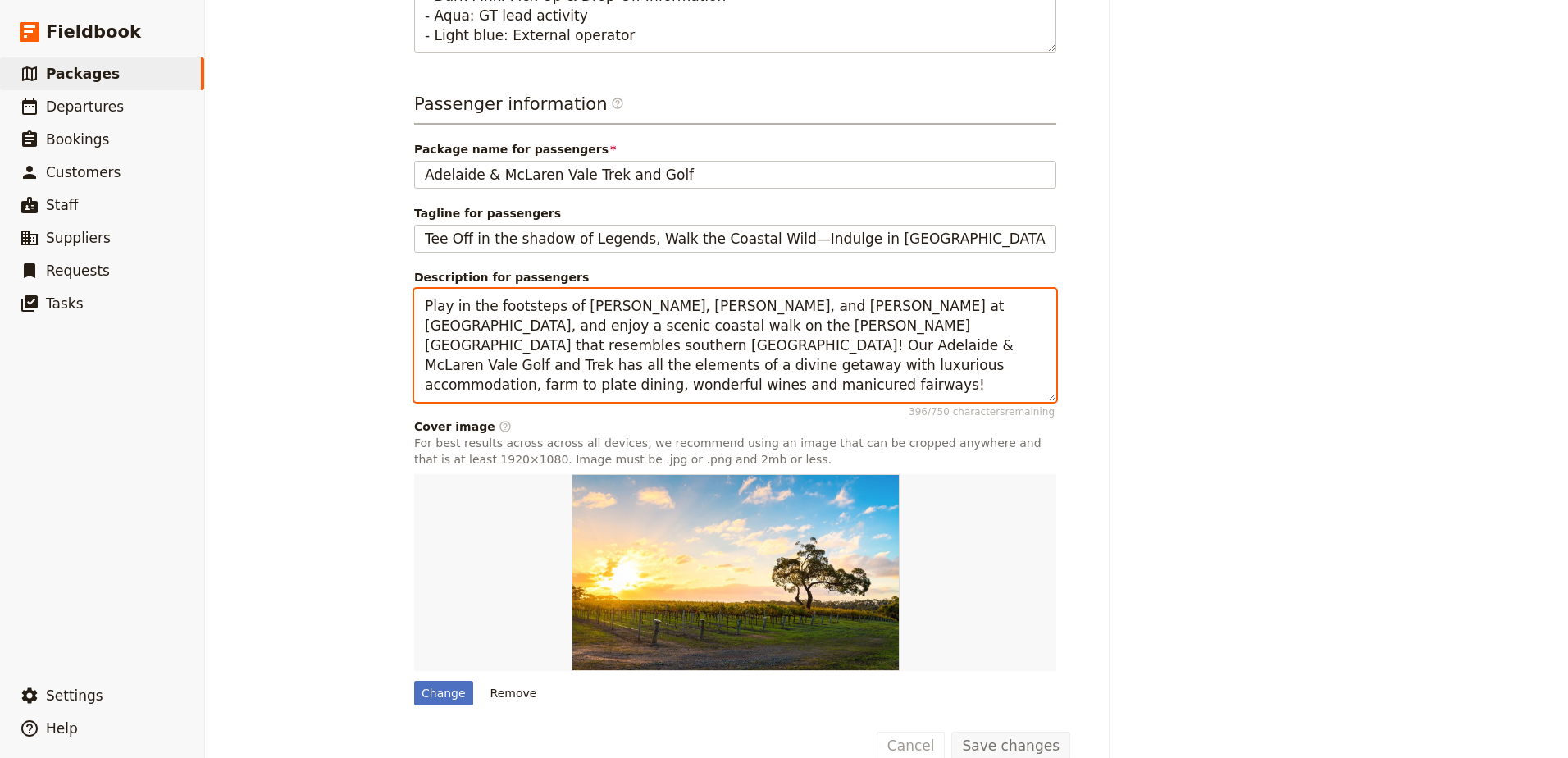
drag, startPoint x: 417, startPoint y: 305, endPoint x: 802, endPoint y: 367, distance: 390.0
click at [802, 367] on textarea "Play in the footsteps of [PERSON_NAME], [PERSON_NAME], and [PERSON_NAME] at [GE…" at bounding box center [735, 346] width 642 height 114
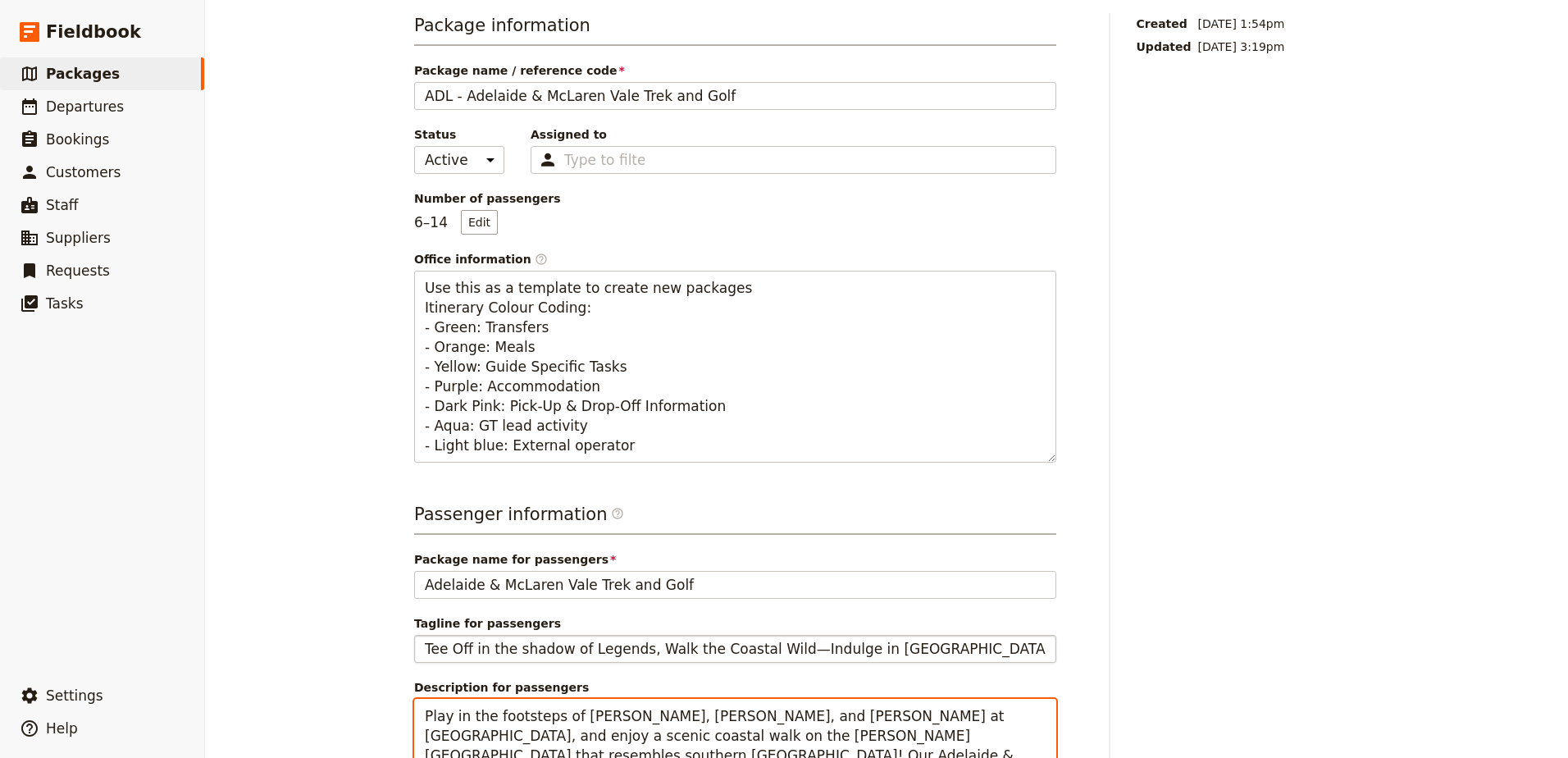
scroll to position [0, 0]
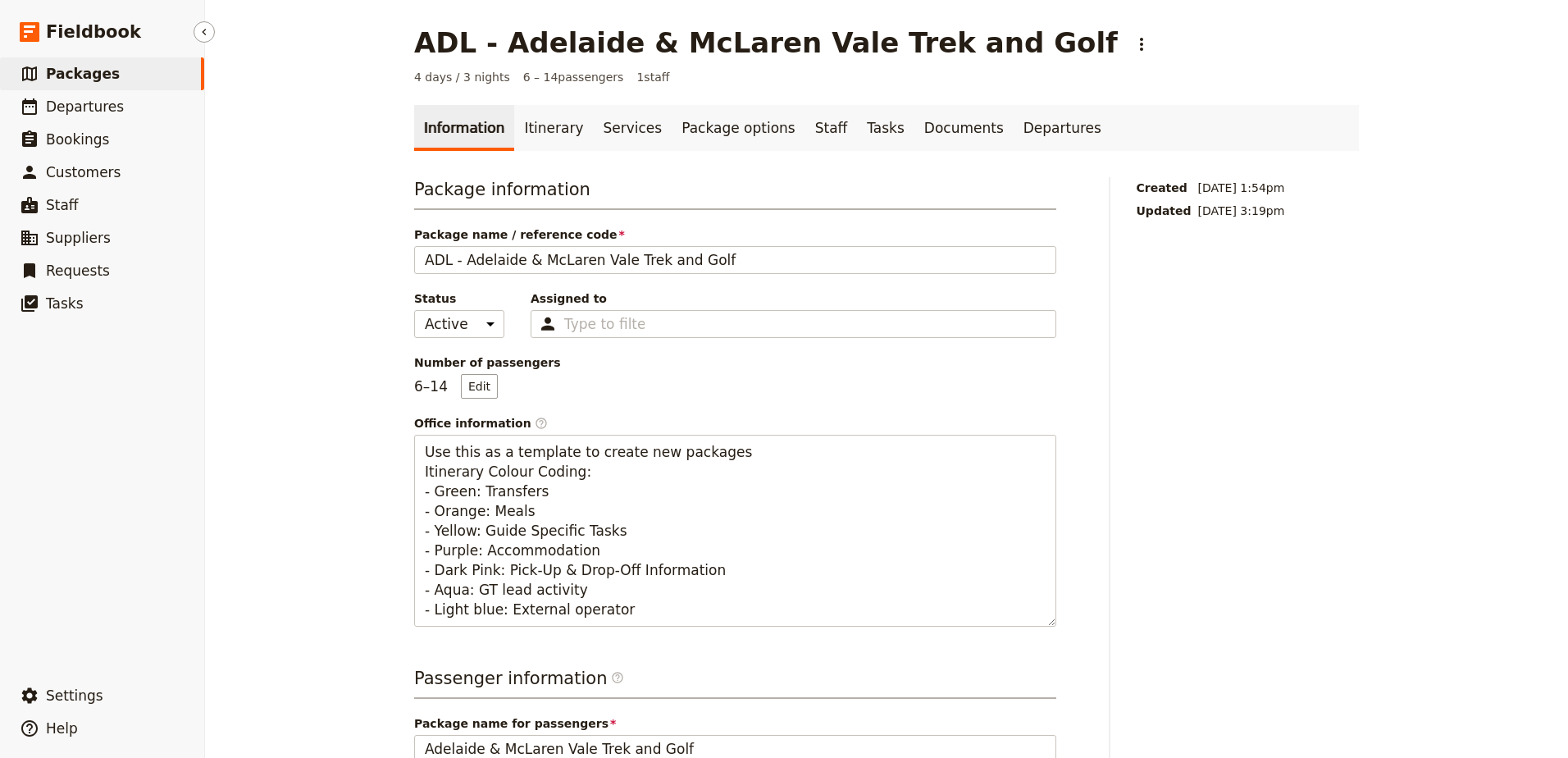
click at [72, 74] on span "Packages" at bounding box center [82, 74] width 74 height 16
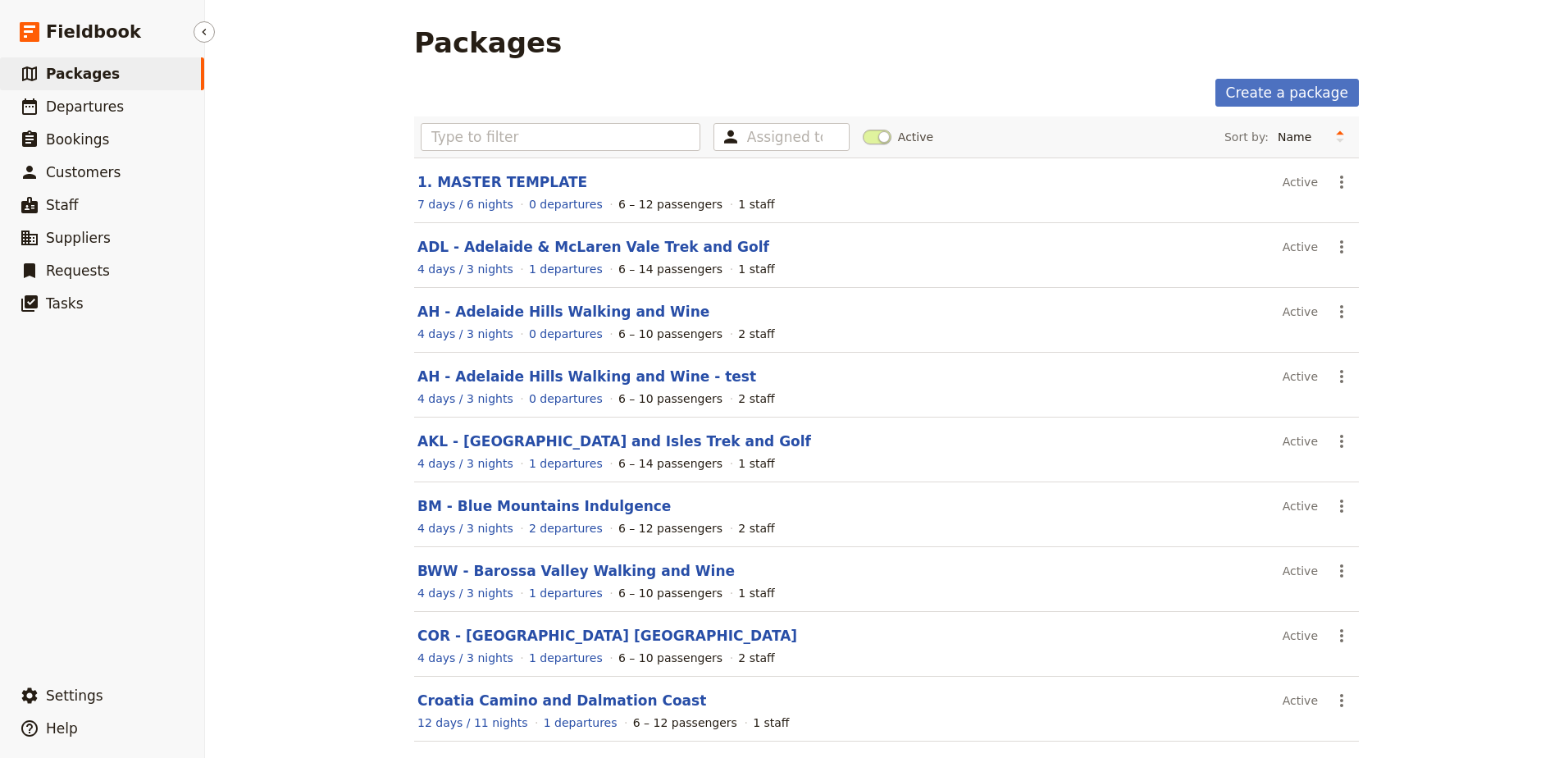
click at [70, 66] on span "Packages" at bounding box center [82, 74] width 74 height 16
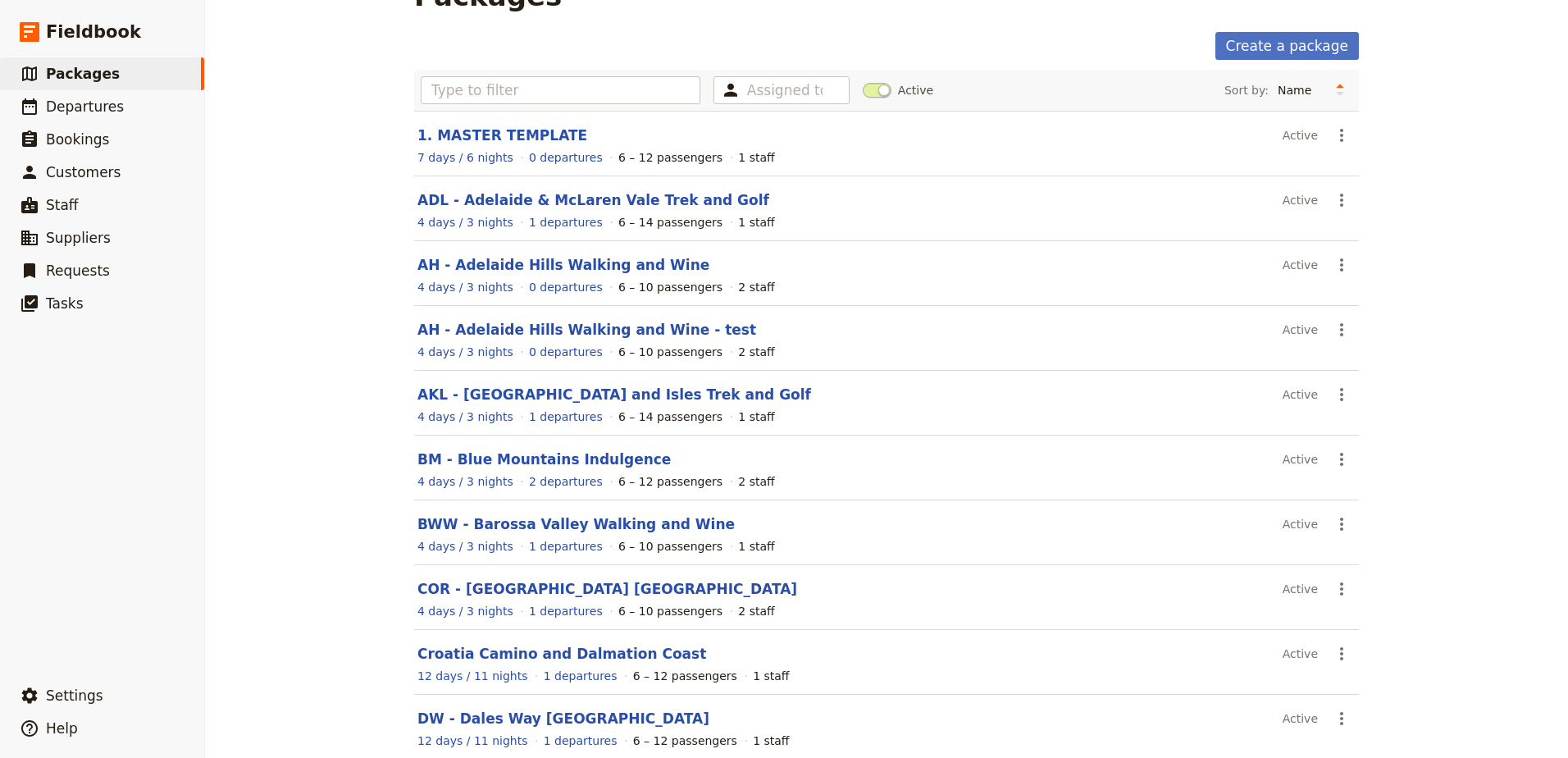
scroll to position [129, 0]
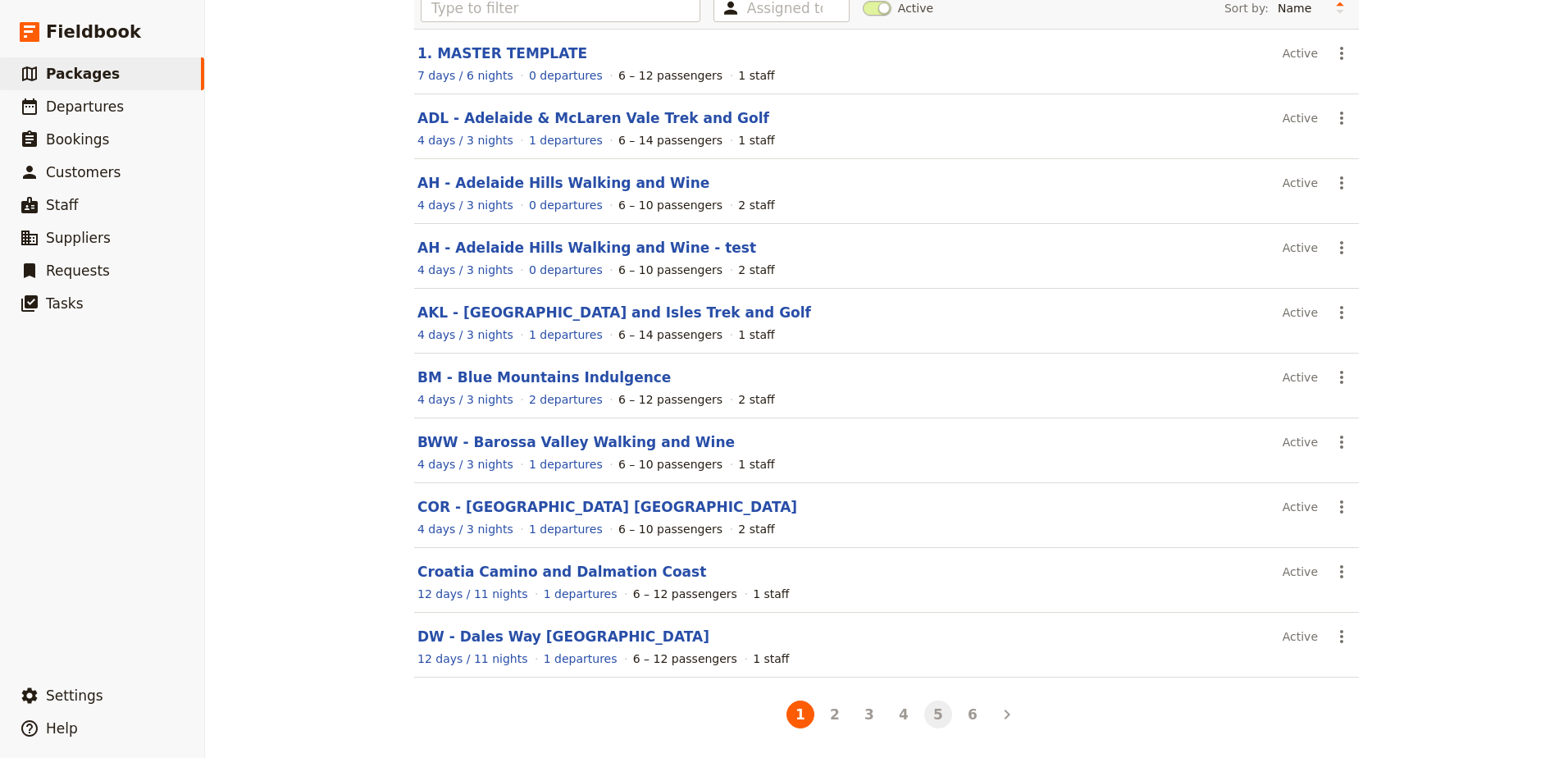
click at [929, 716] on button "5" at bounding box center [938, 714] width 28 height 28
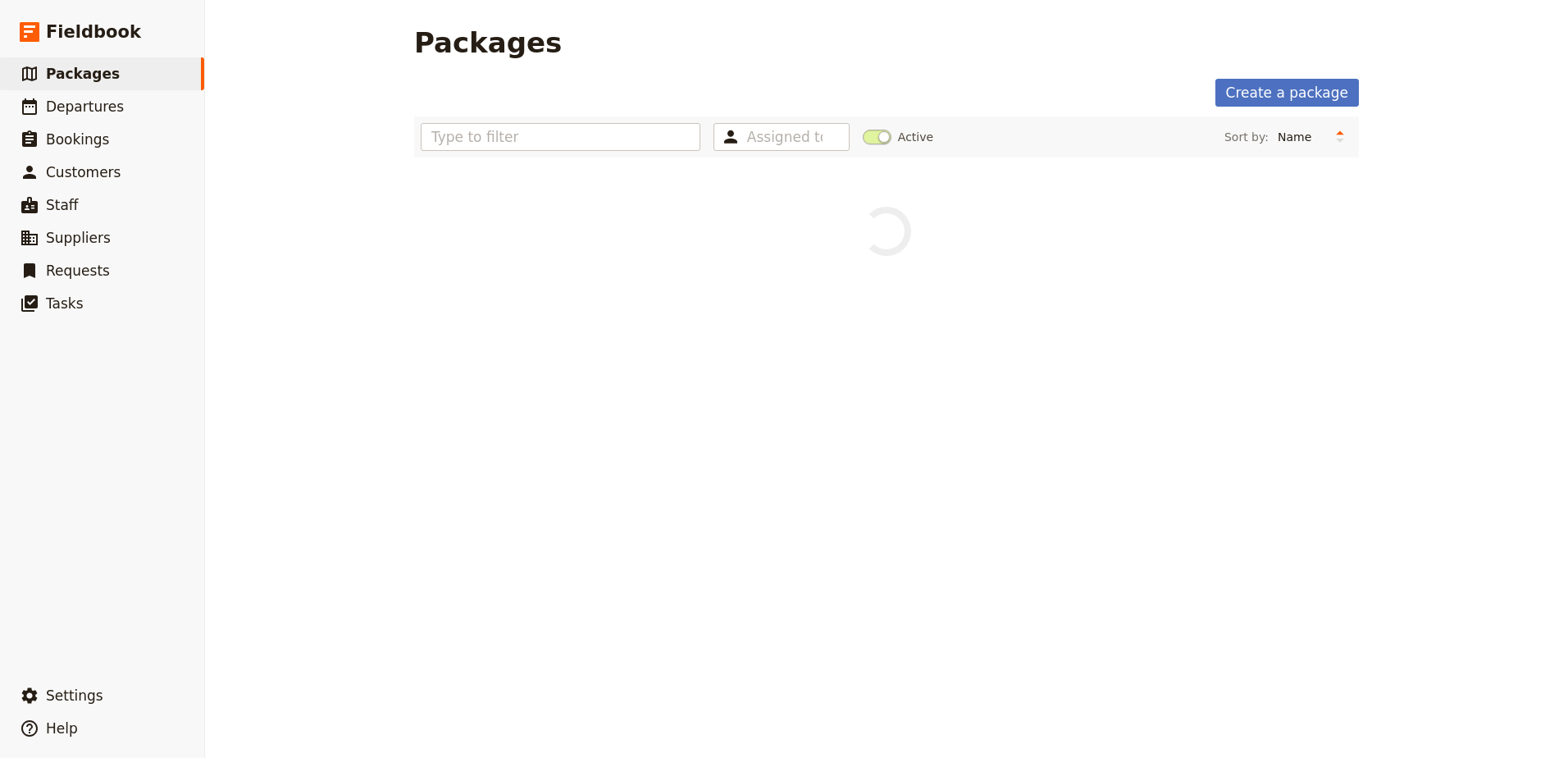
scroll to position [0, 0]
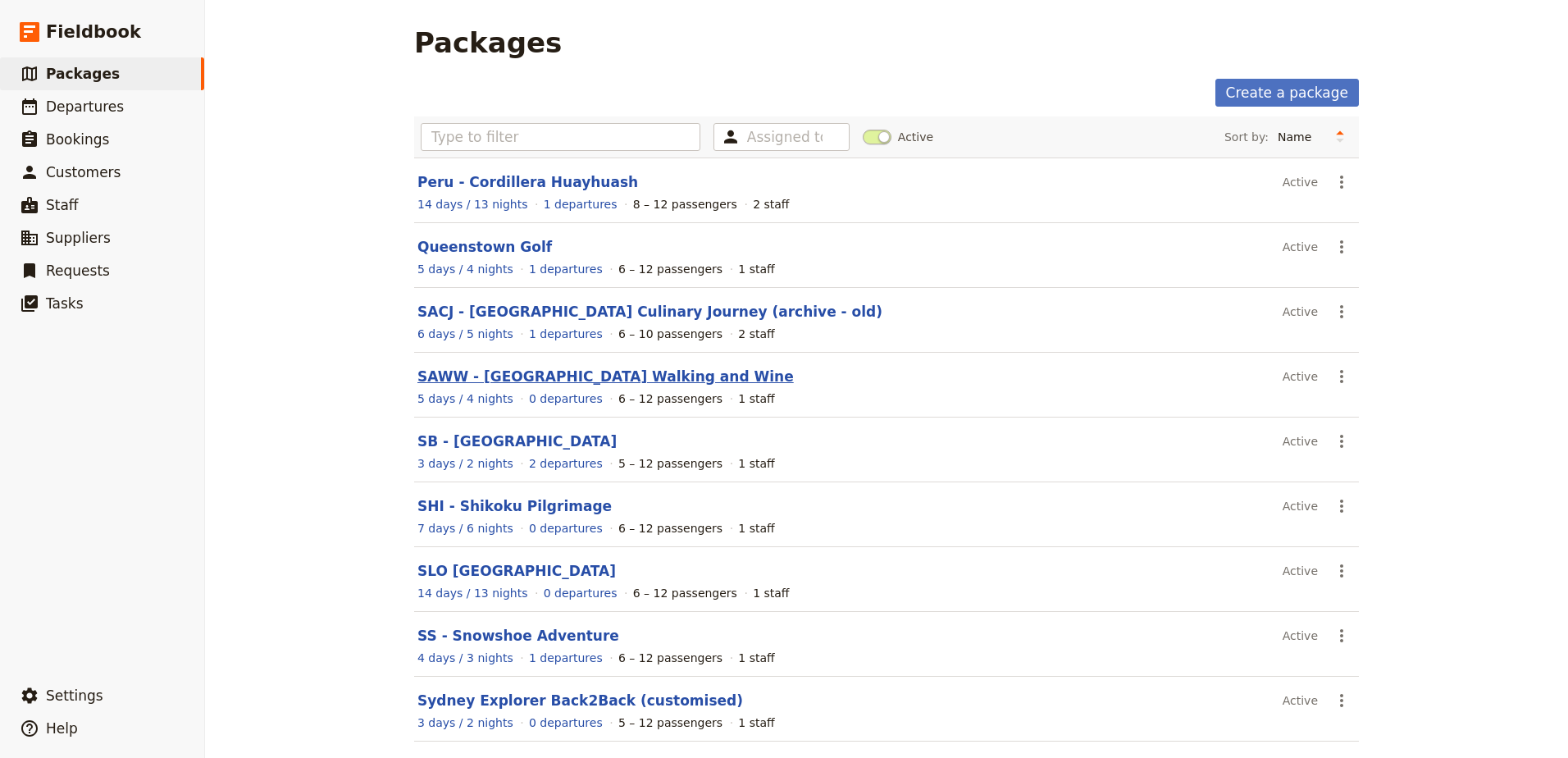
click at [515, 375] on link "SAWW - [GEOGRAPHIC_DATA] Walking and Wine" at bounding box center [605, 377] width 376 height 16
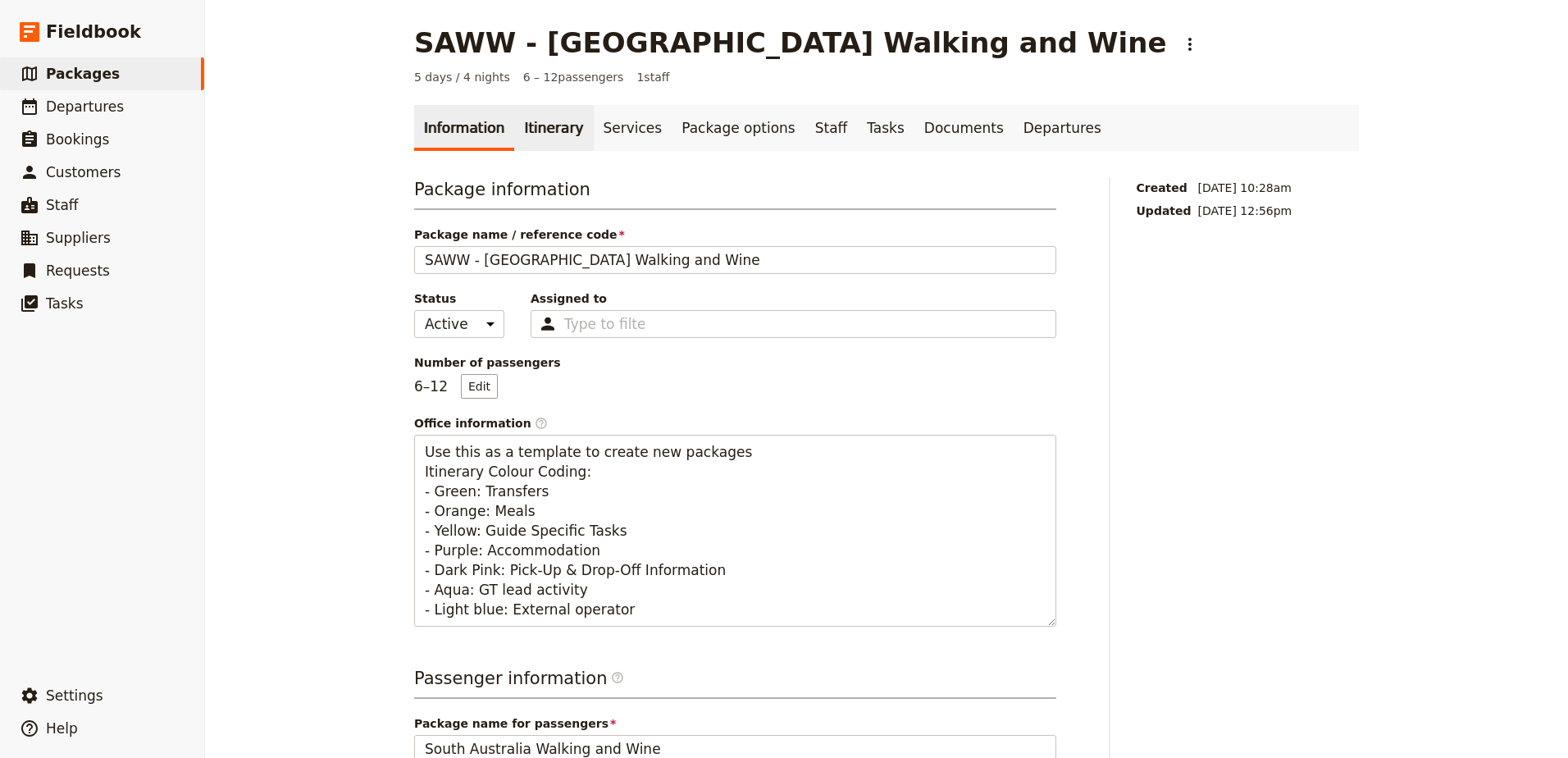
click at [553, 132] on link "Itinerary" at bounding box center [553, 127] width 79 height 46
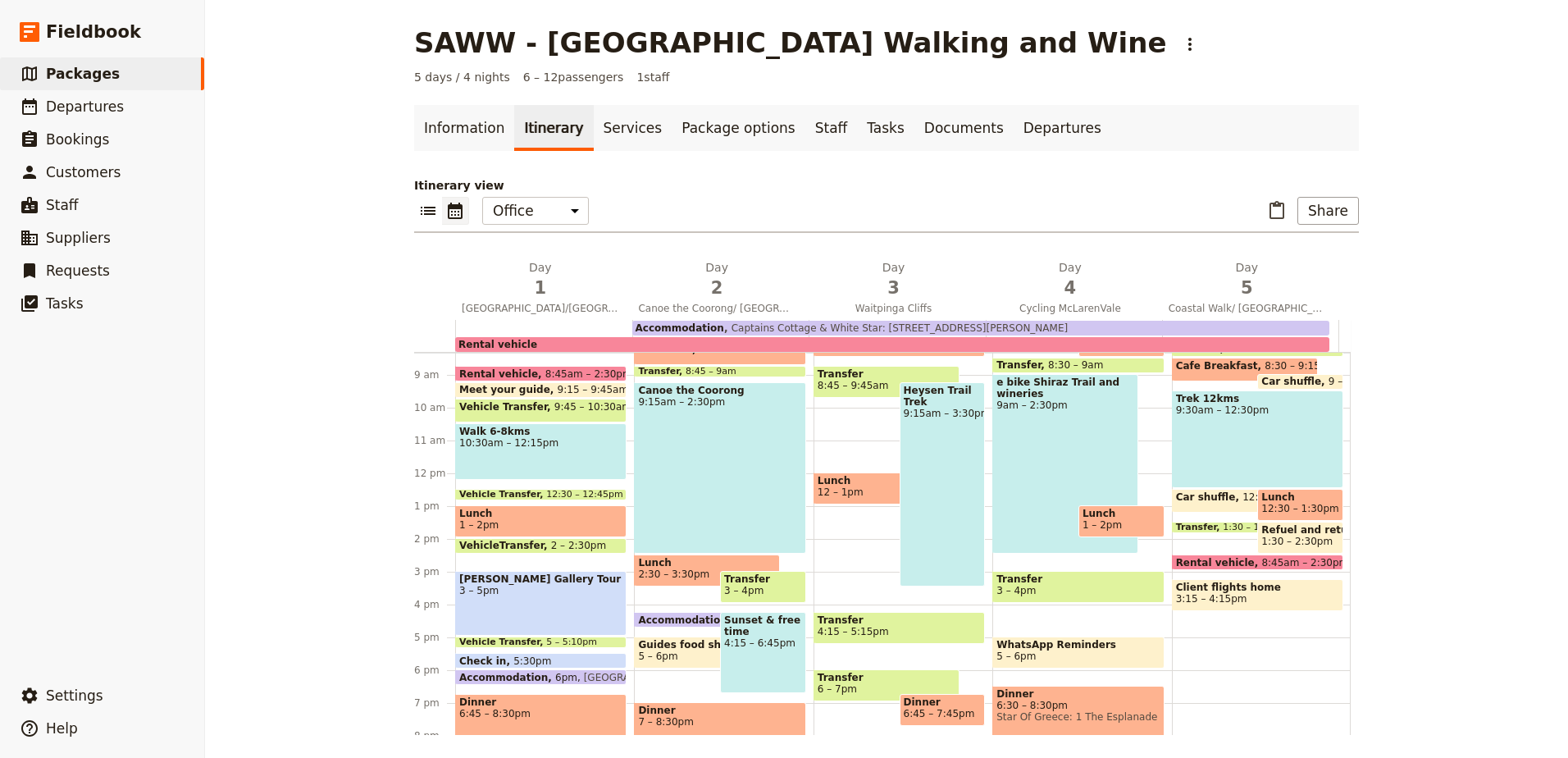
scroll to position [353, 0]
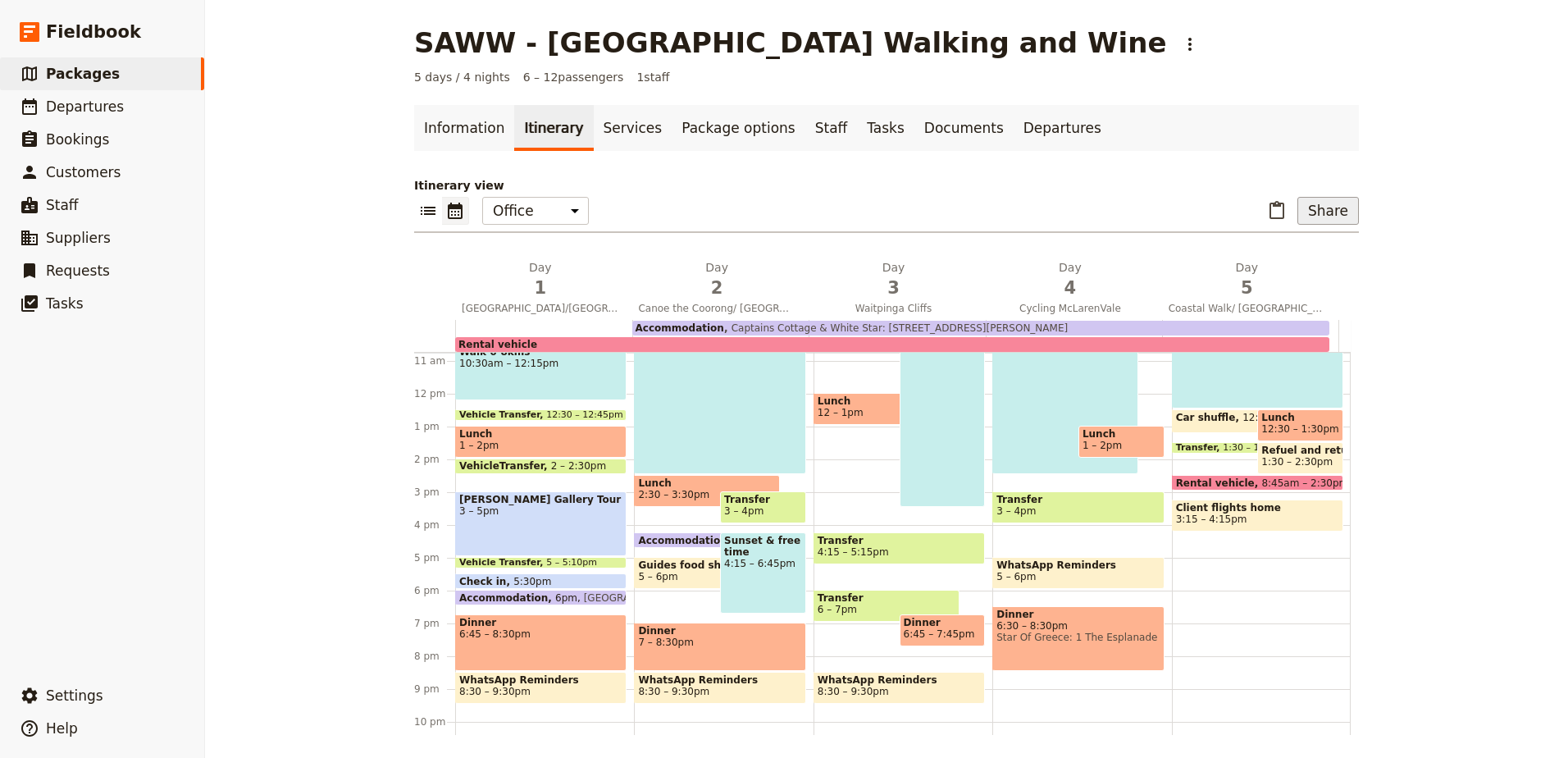
click at [1324, 204] on button "Share" at bounding box center [1328, 211] width 61 height 28
click at [1311, 294] on span "Sales Brochure" at bounding box center [1274, 292] width 86 height 16
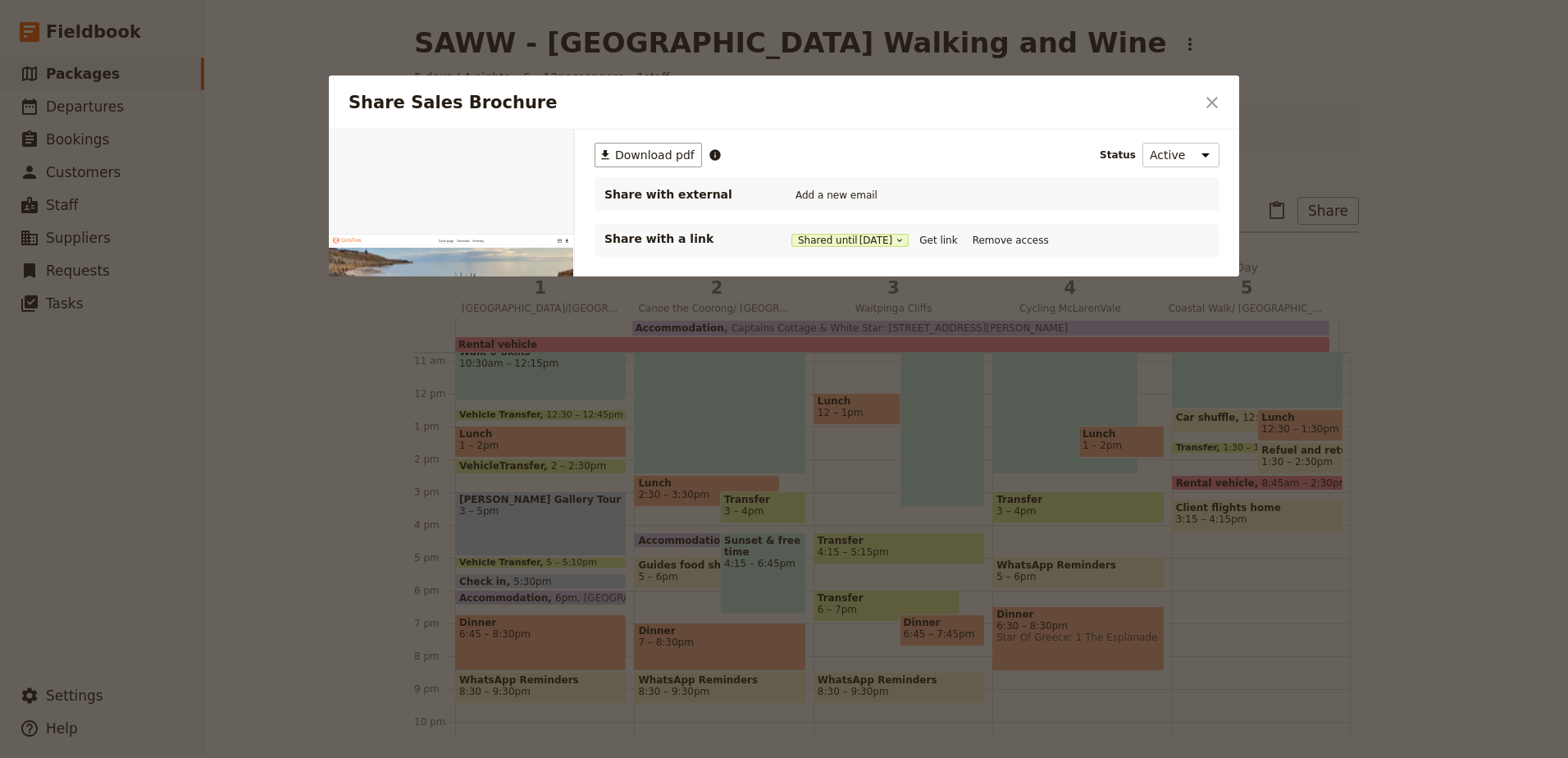
scroll to position [0, 0]
click at [1222, 99] on icon "Close dialog" at bounding box center [1212, 103] width 19 height 19
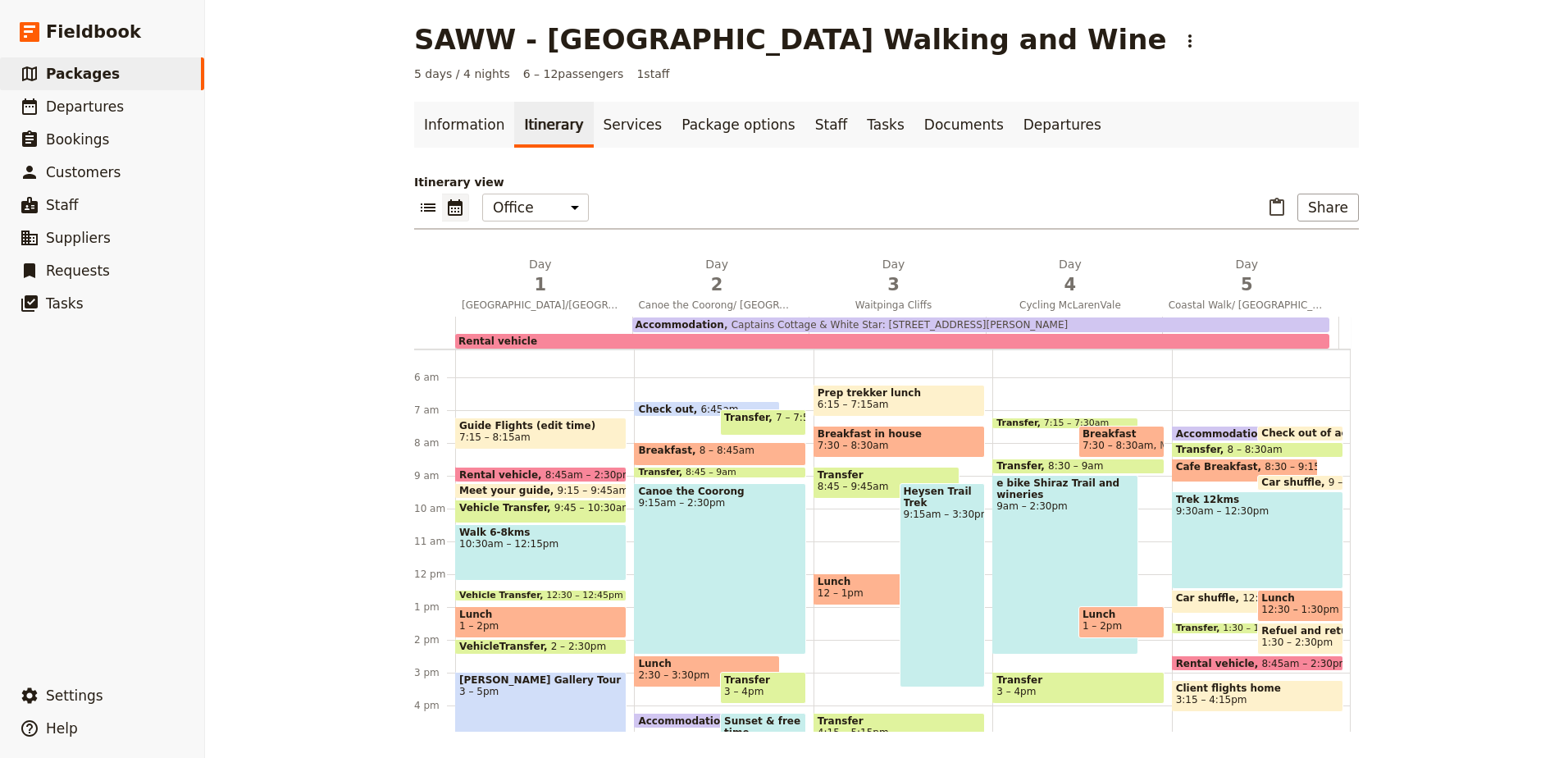
scroll to position [141, 0]
